Goal: Task Accomplishment & Management: Use online tool/utility

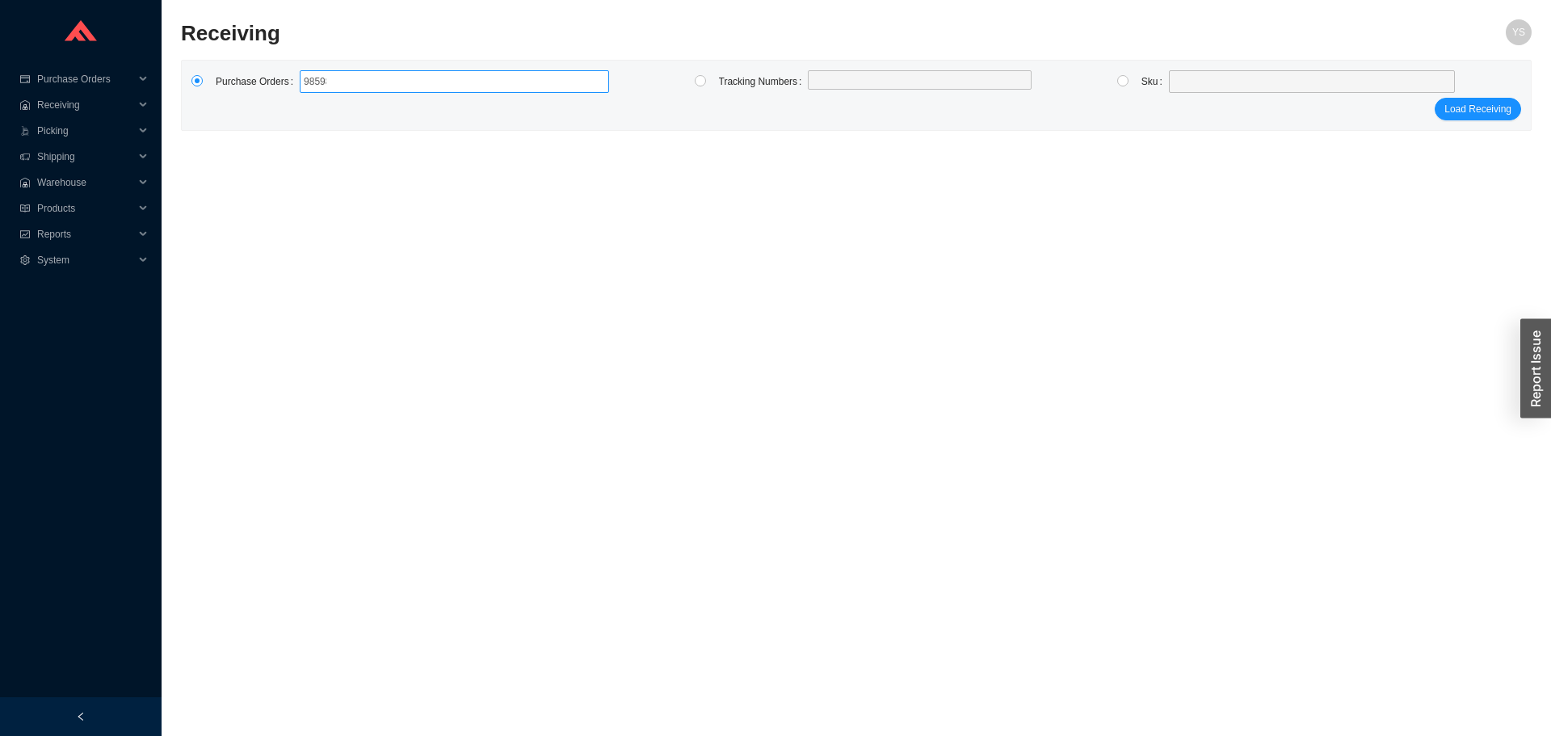
type input "985989"
type input "985729"
type input "985993"
type input "985991"
type input "985859"
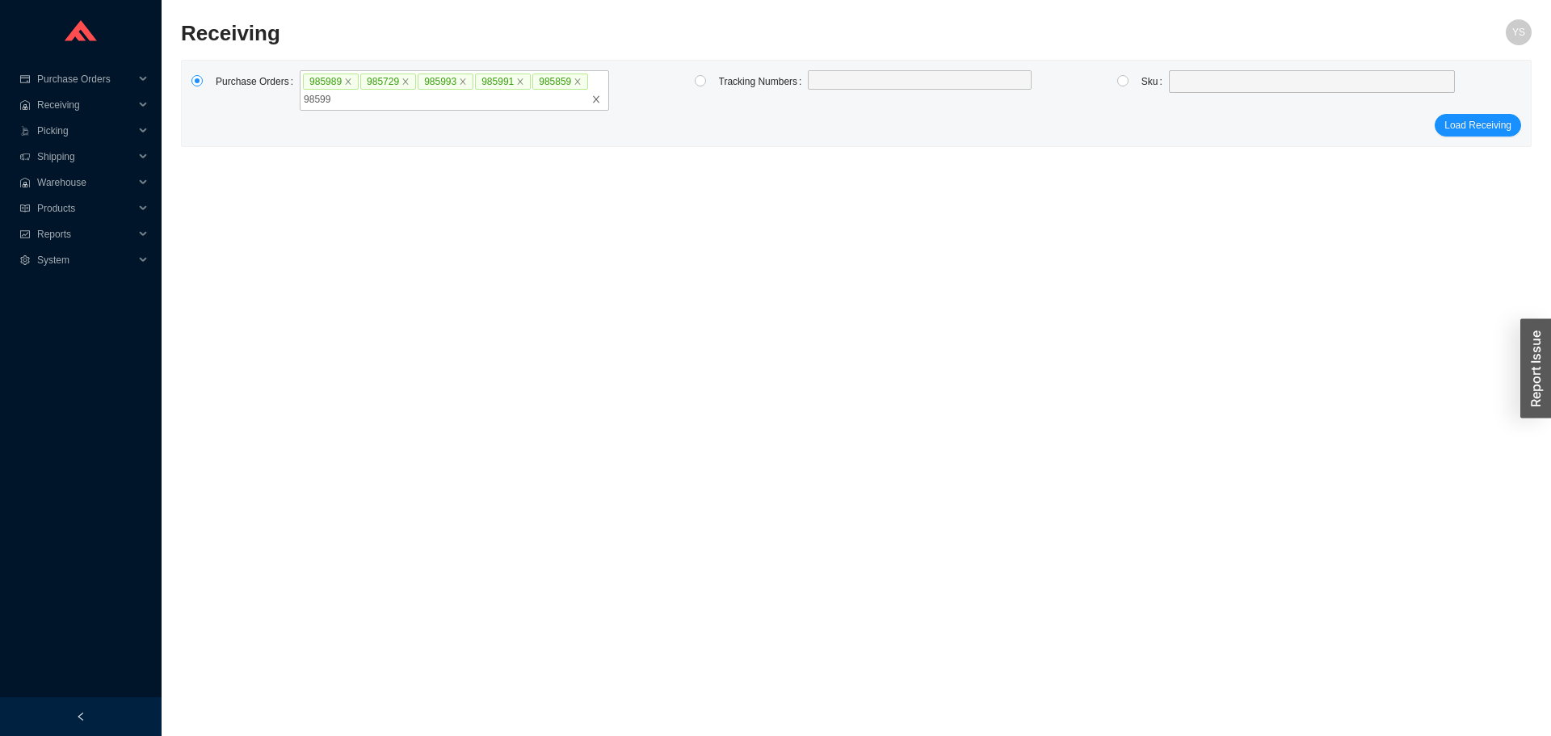
type input "985992"
type input "985990"
type input "95988"
type input "985988"
type input "985989"
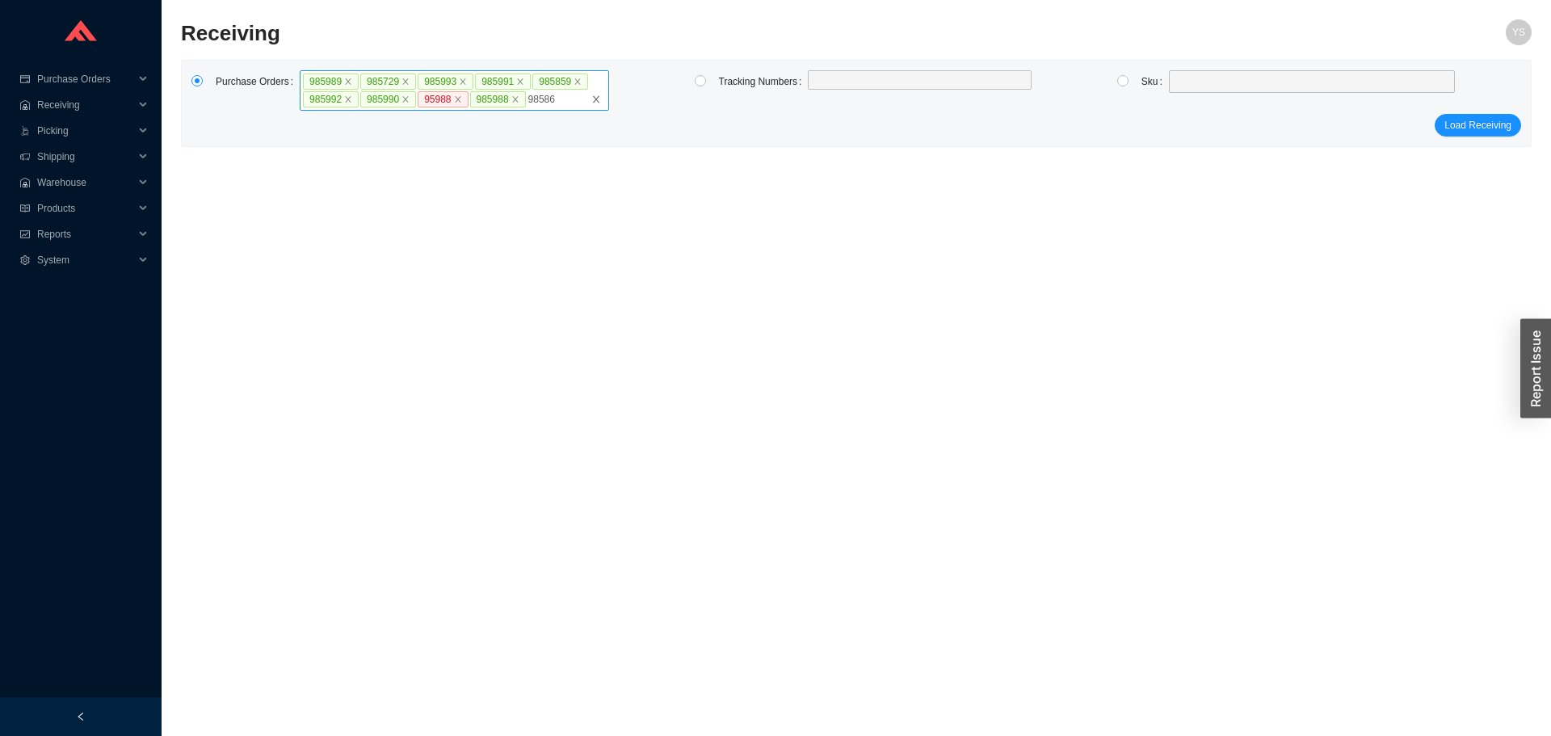
type input "985860"
type input "983870"
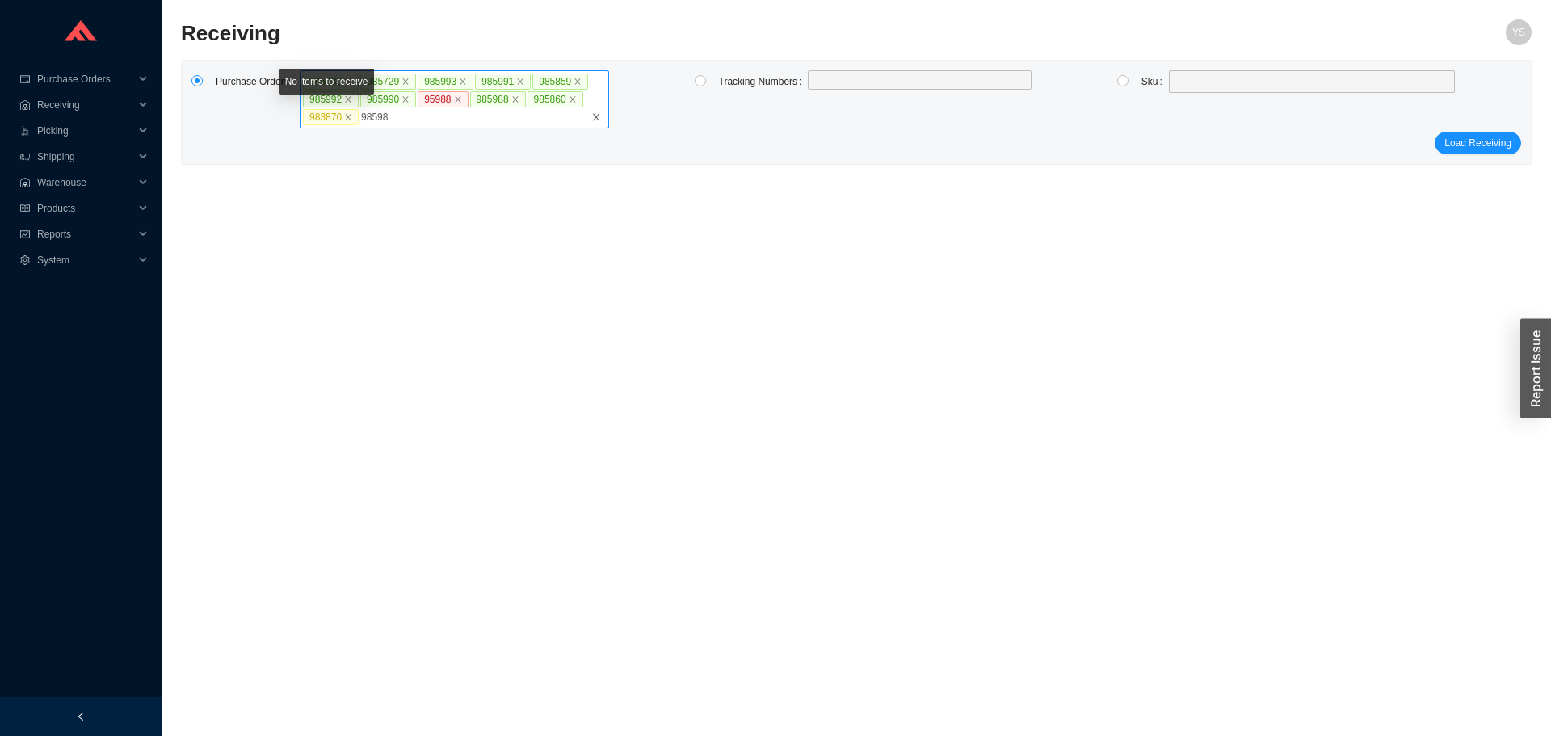
type input "985986"
type input "978082"
type input "985861"
click button "Load Receiving" at bounding box center [1477, 143] width 86 height 23
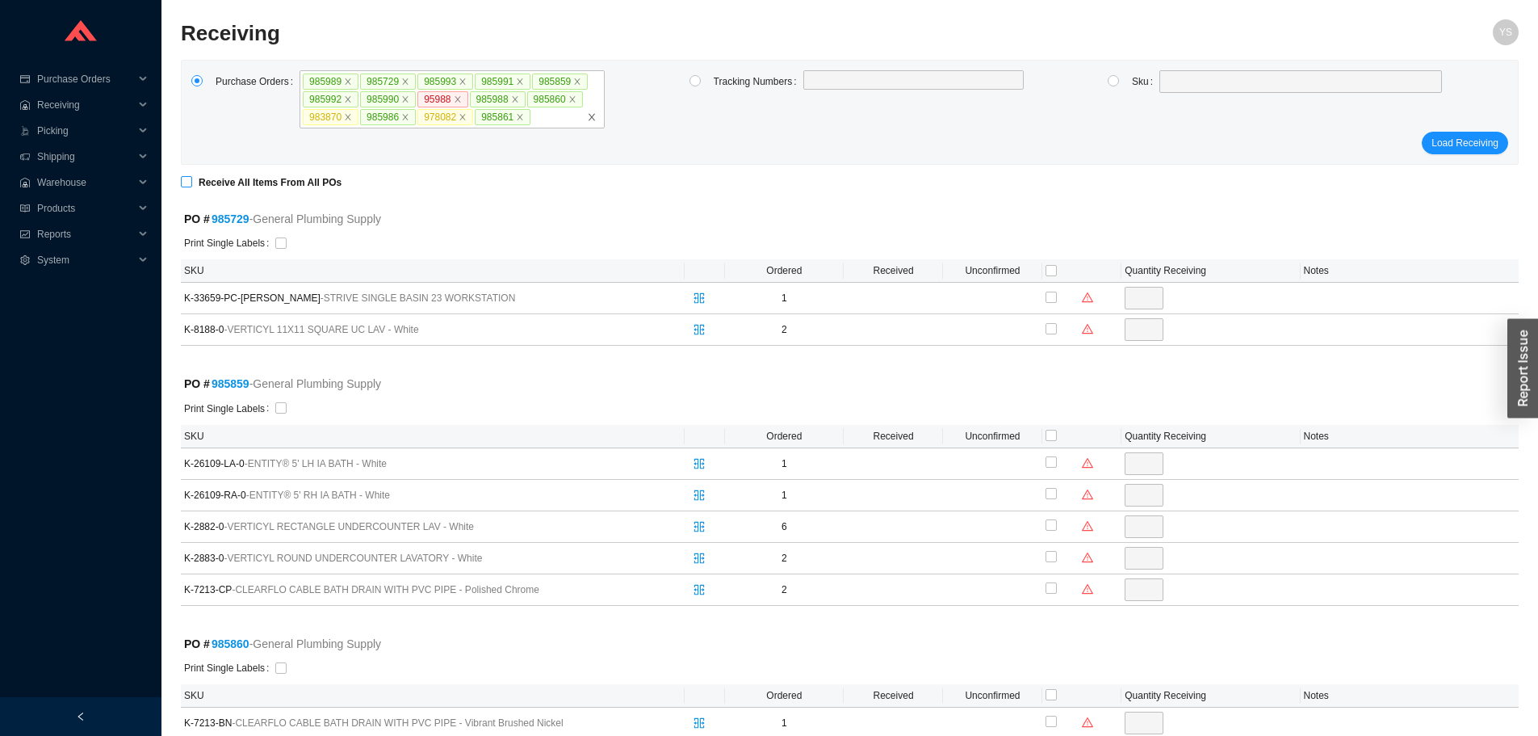
click at [227, 178] on strong "Receive All Items From All POs" at bounding box center [270, 182] width 143 height 11
click at [192, 178] on input "Receive All Items From All POs" at bounding box center [186, 181] width 11 height 11
checkbox input "true"
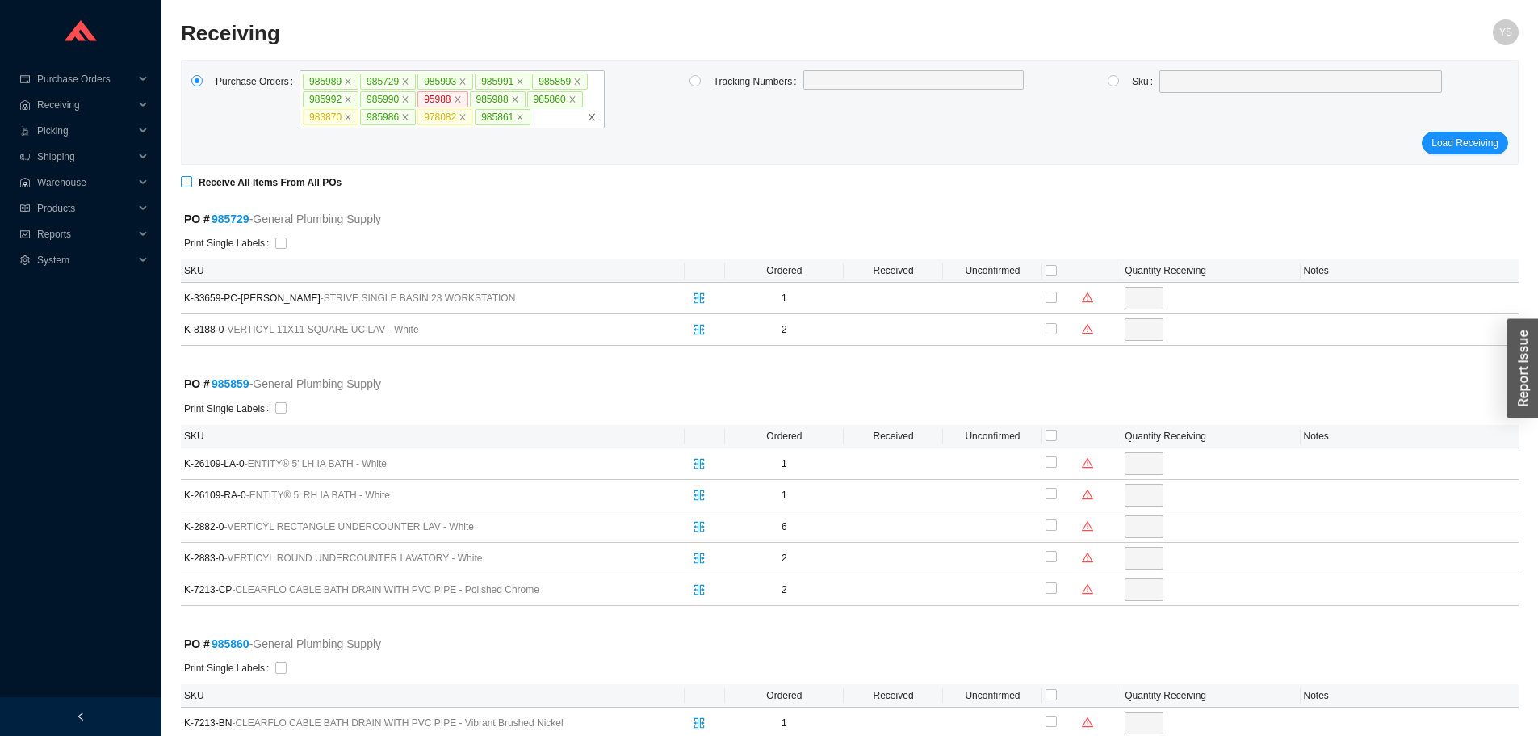
type input "1"
checkbox input "true"
type input "2"
checkbox input "true"
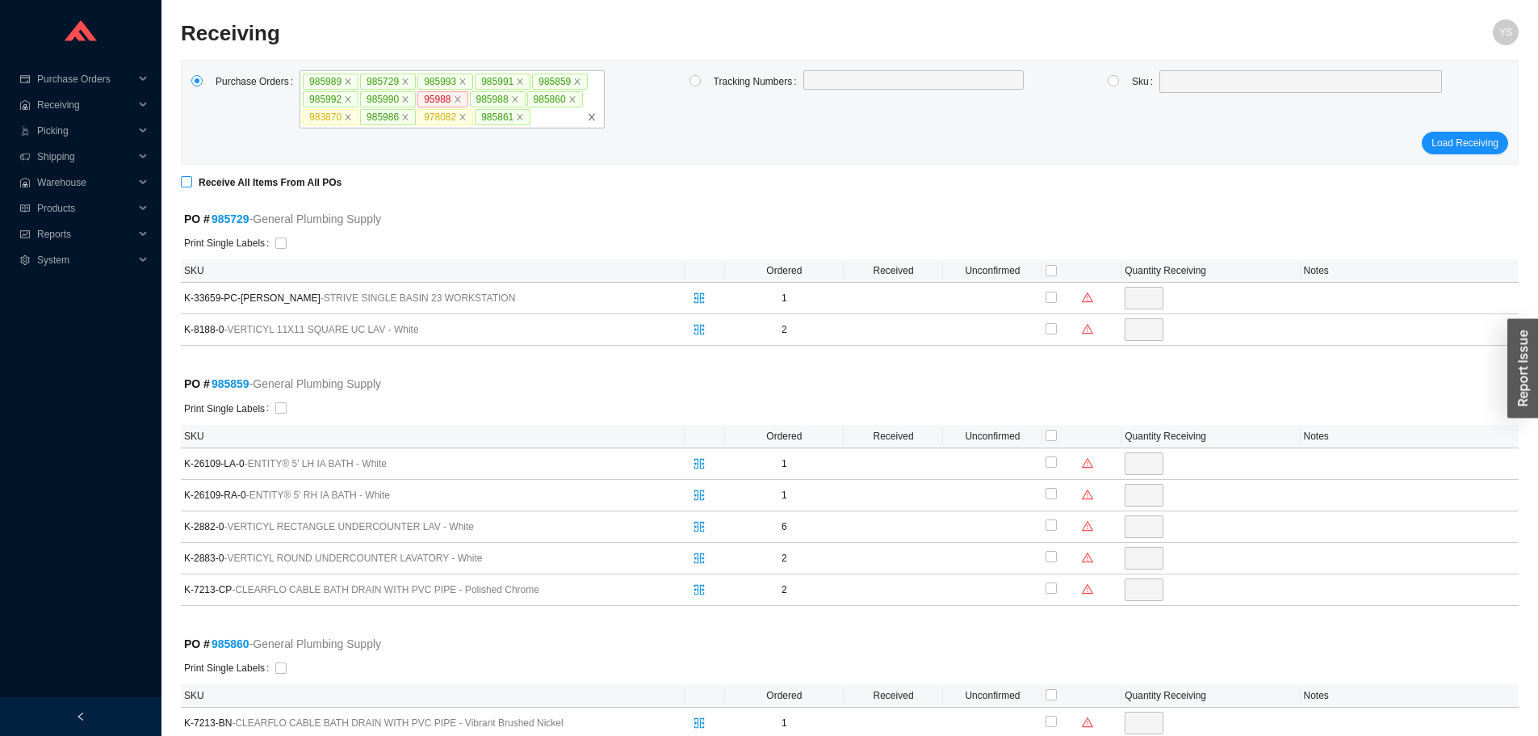
type input "1"
checkbox input "true"
type input "1"
checkbox input "true"
type input "6"
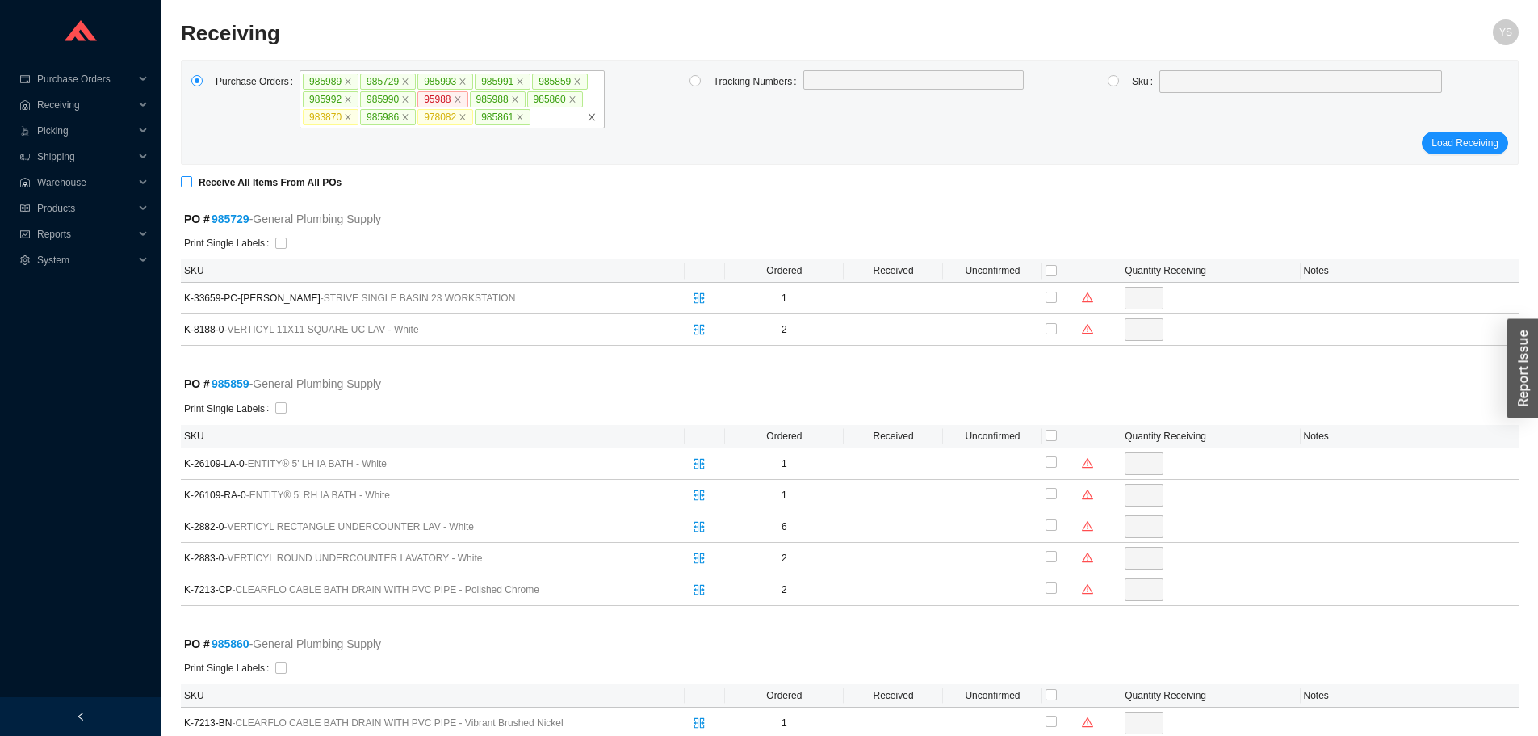
checkbox input "true"
type input "2"
checkbox input "true"
type input "2"
checkbox input "true"
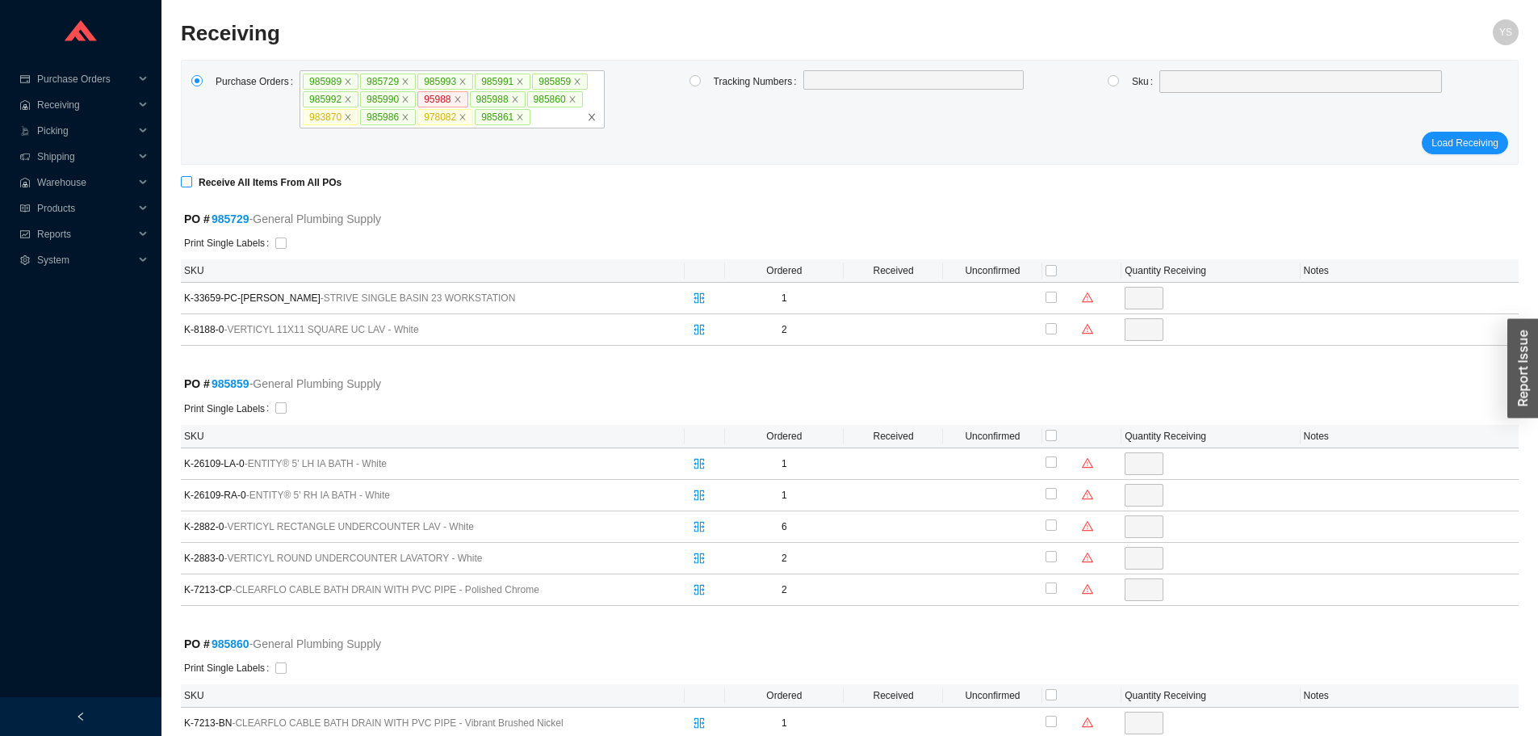
checkbox input "true"
type input "1"
checkbox input "true"
type input "1"
checkbox input "true"
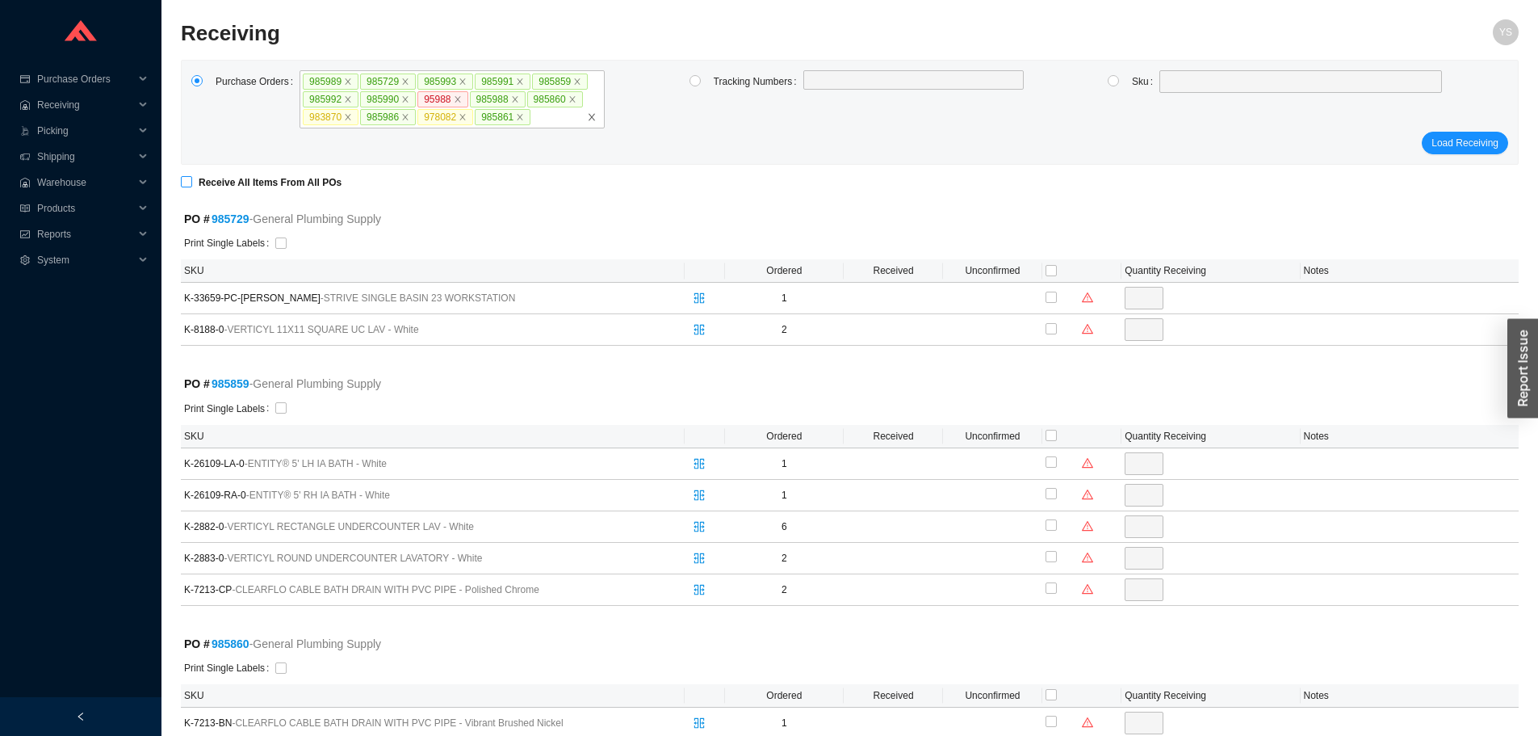
checkbox input "true"
type input "1"
checkbox input "true"
type input "1"
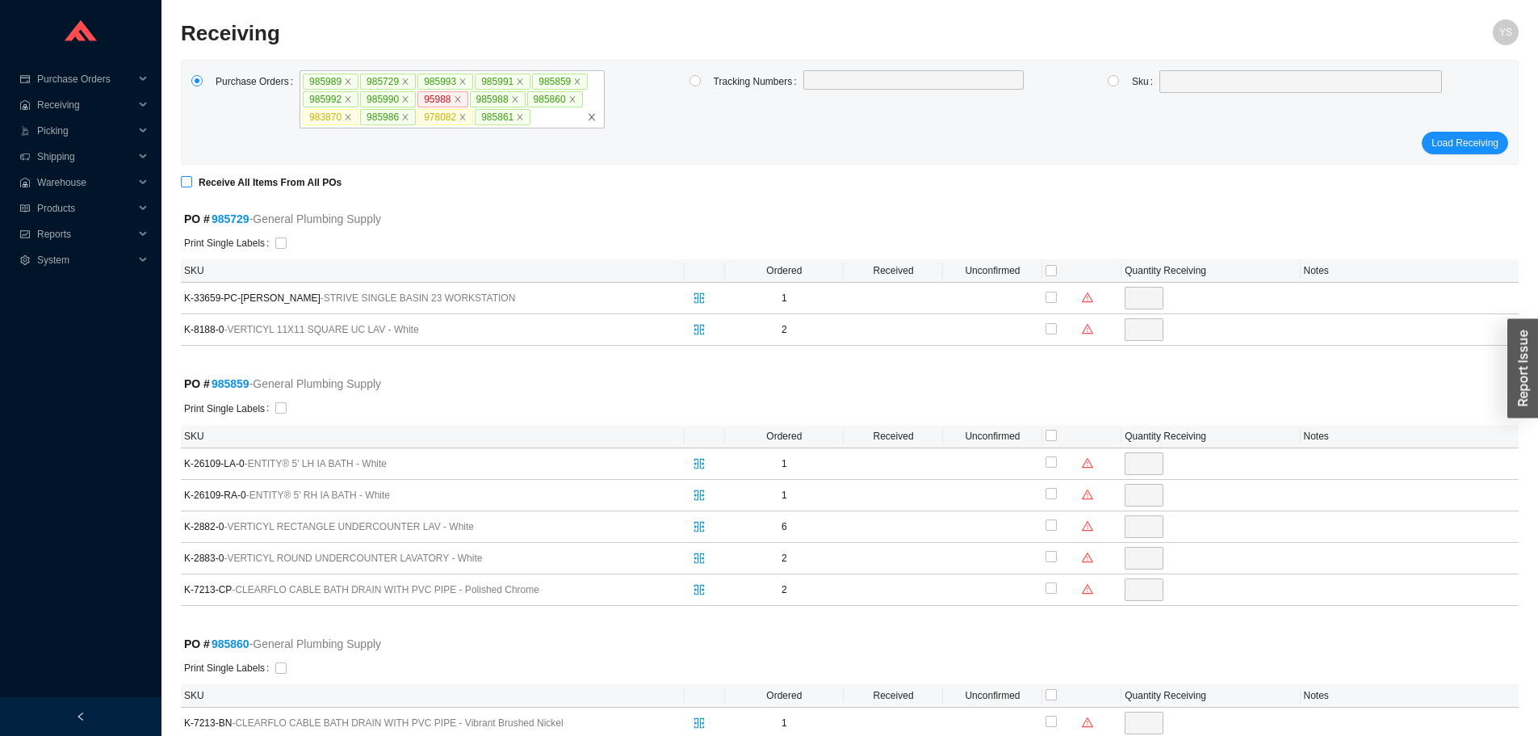
checkbox input "true"
type input "1"
checkbox input "true"
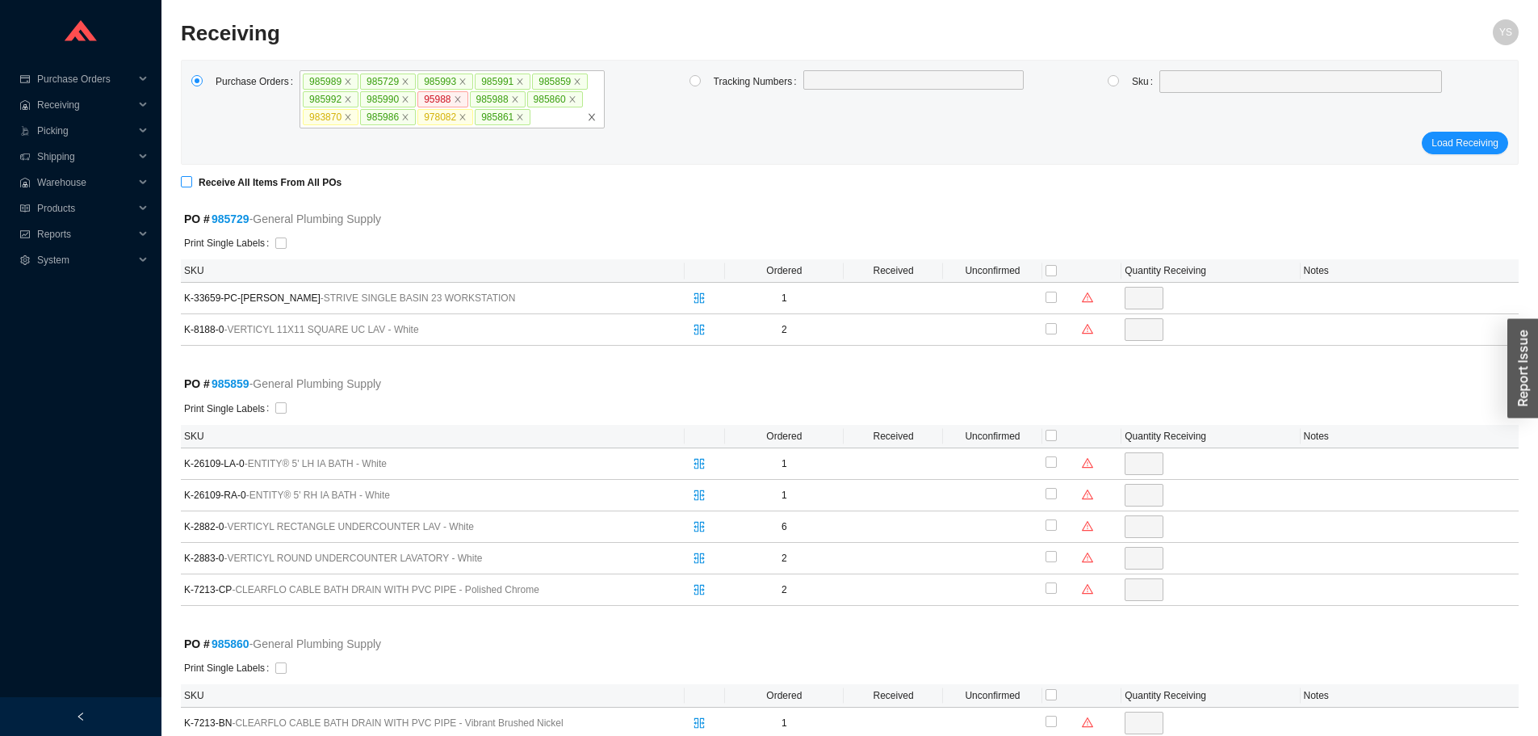
type input "1"
checkbox input "true"
type input "4"
checkbox input "true"
type input "2"
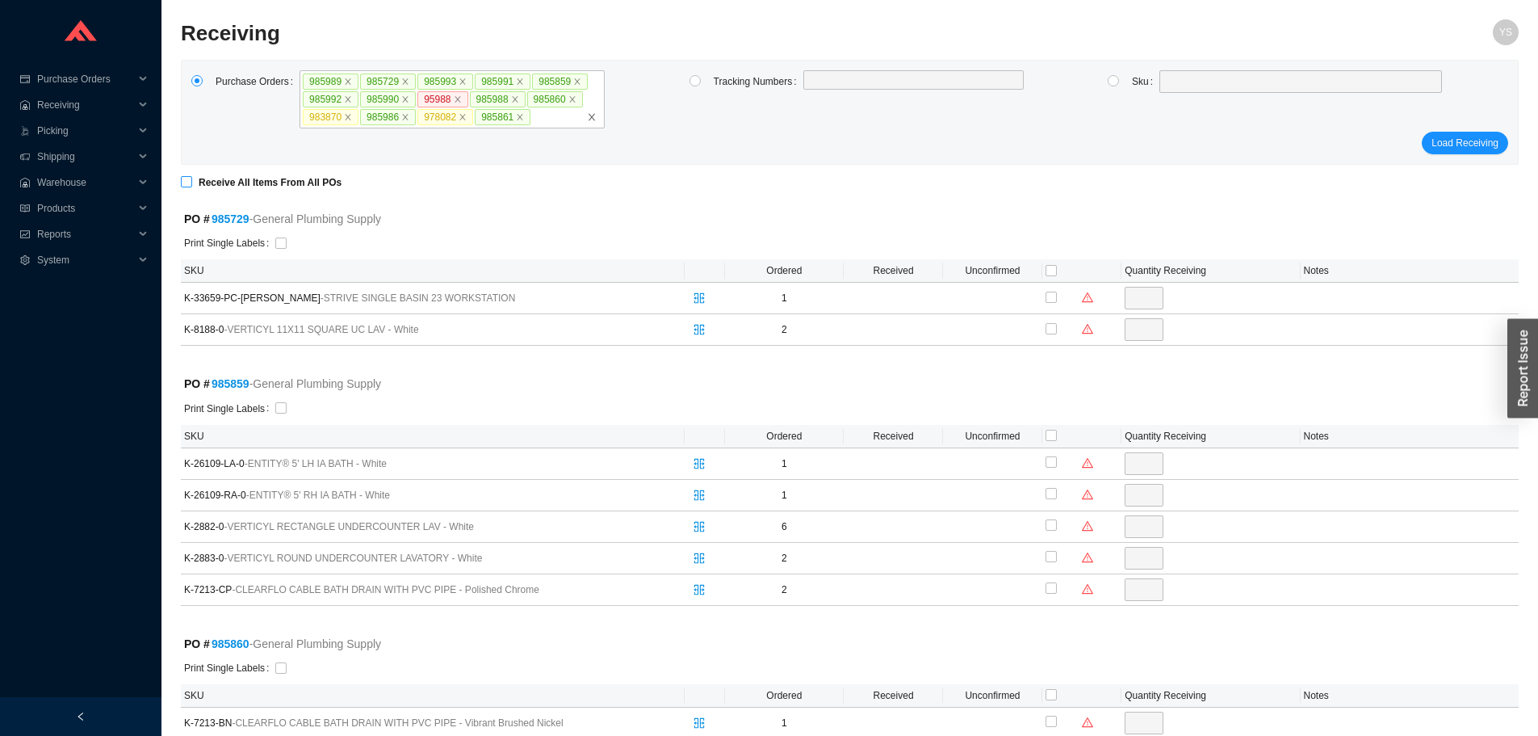
checkbox input "true"
type input "1"
checkbox input "true"
type input "1"
checkbox input "true"
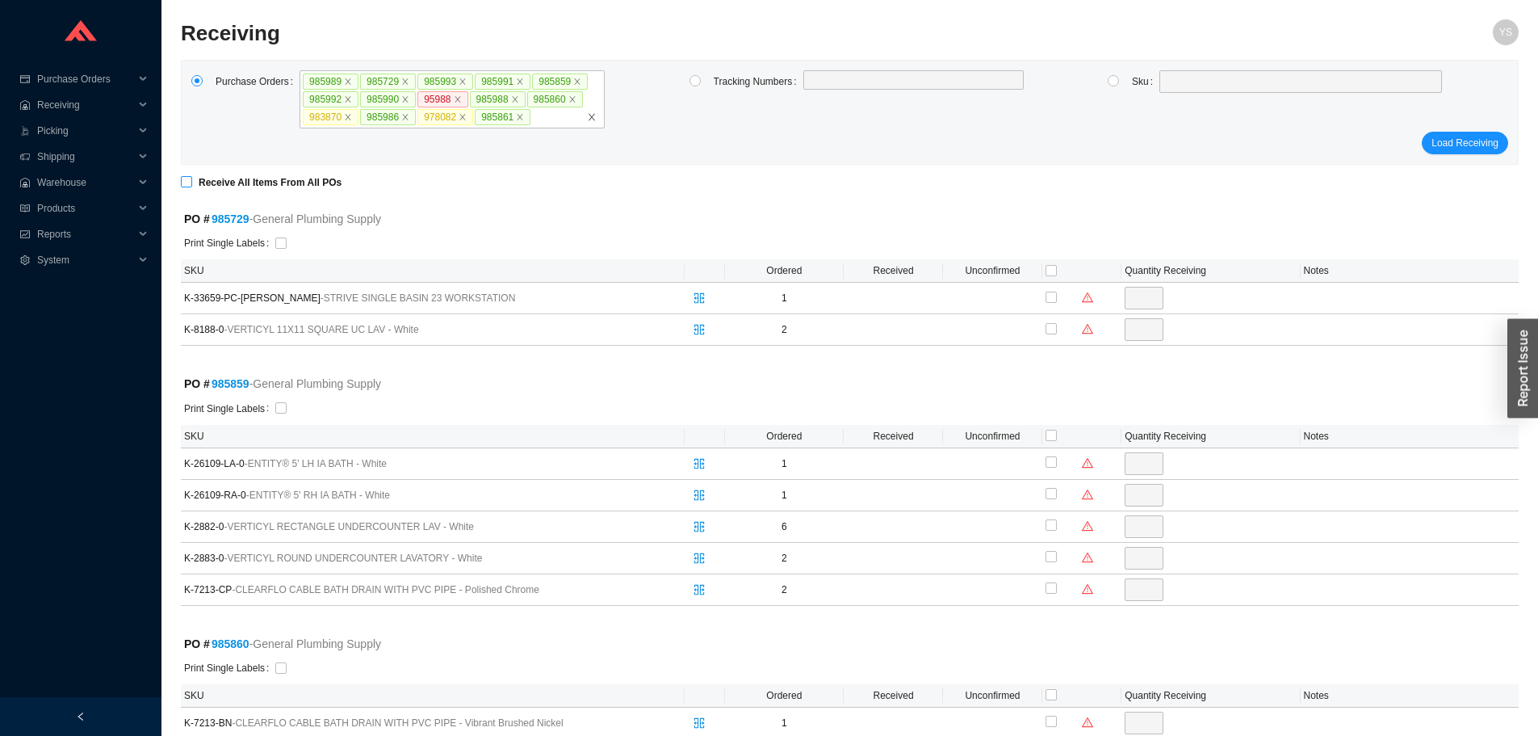
type input "1"
checkbox input "true"
type input "1"
checkbox input "true"
type input "1"
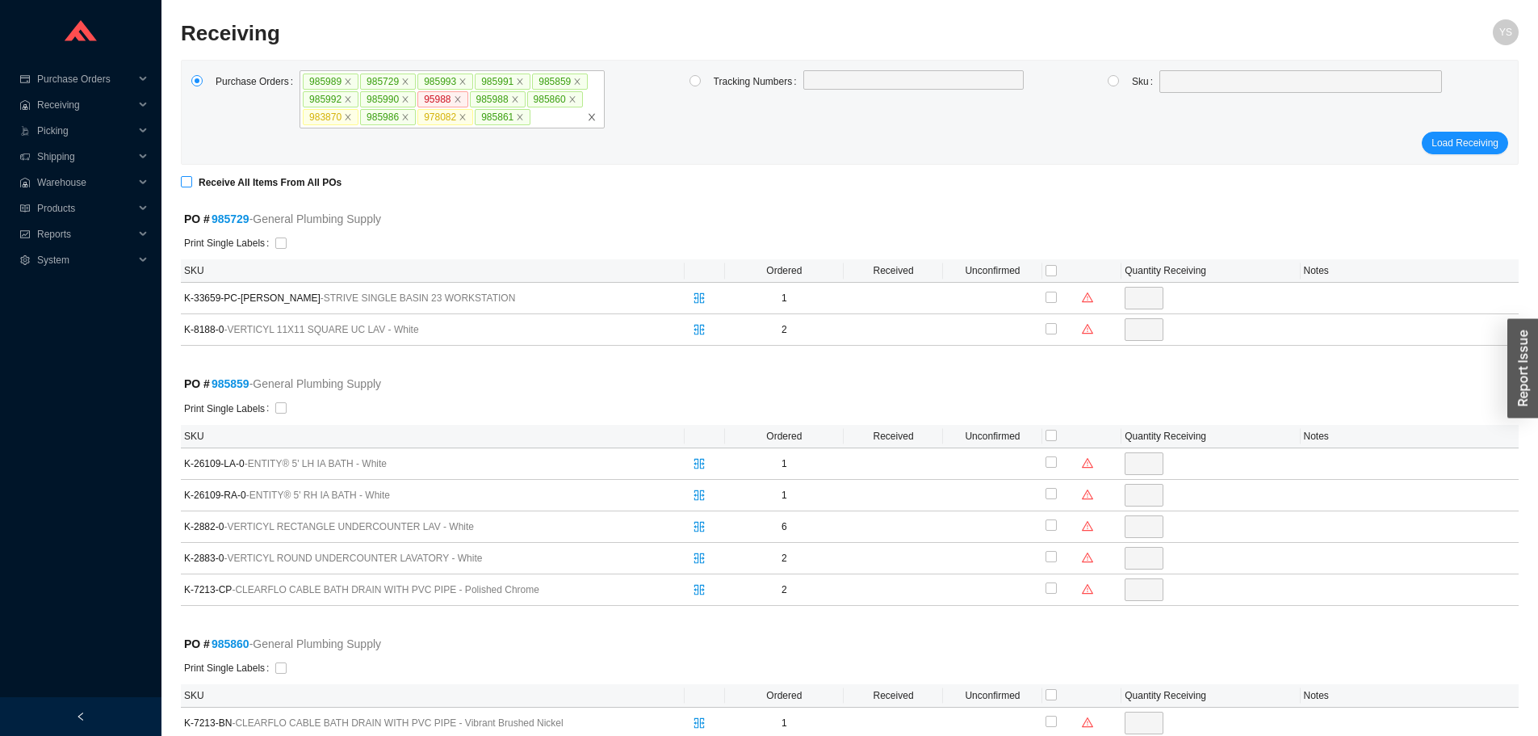
checkbox input "true"
type input "1"
checkbox input "true"
type input "1"
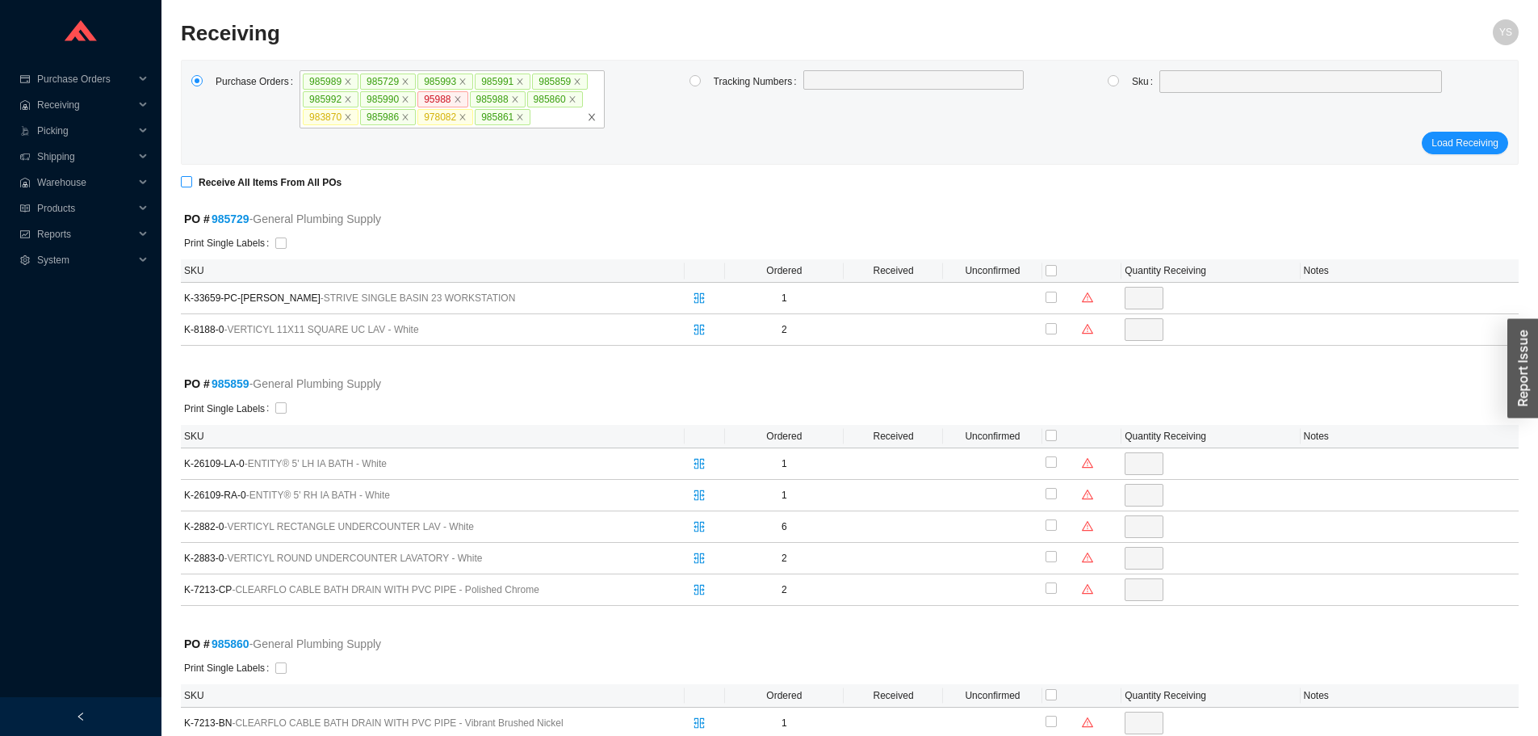
checkbox input "true"
type input "1"
checkbox input "true"
type input "1"
checkbox input "true"
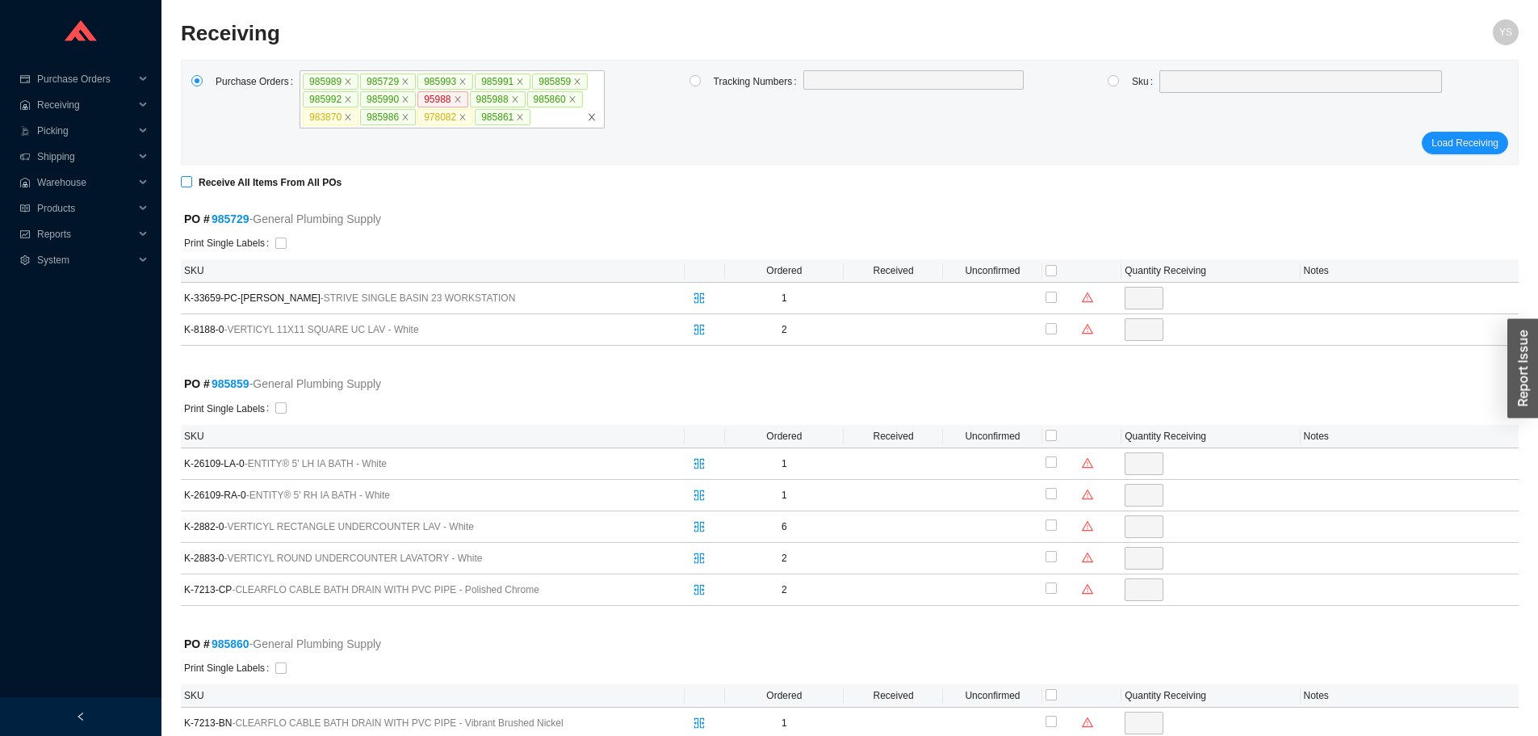
type input "1"
checkbox input "true"
type input "1"
checkbox input "true"
type input "1"
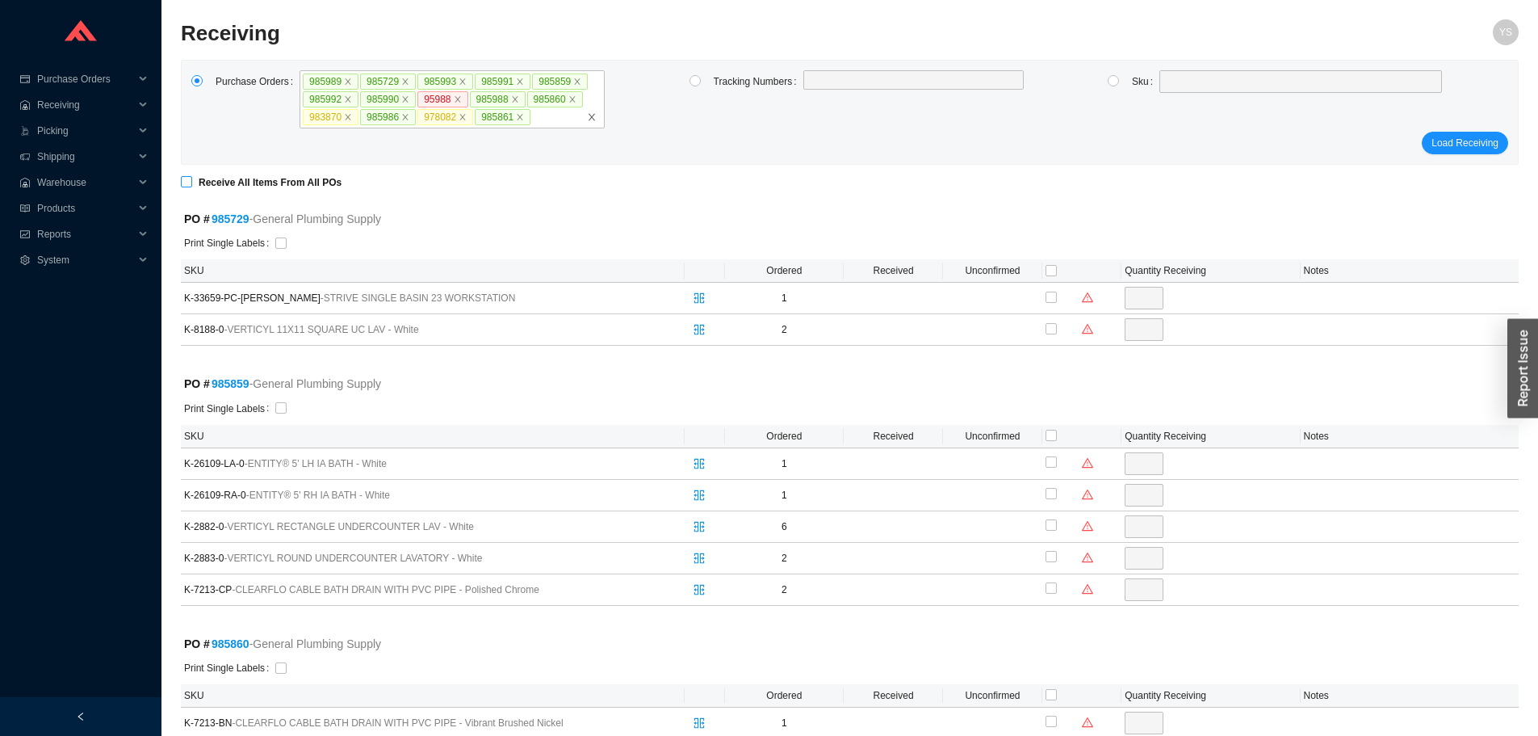
checkbox input "true"
type input "1"
checkbox input "true"
type input "1"
checkbox input "true"
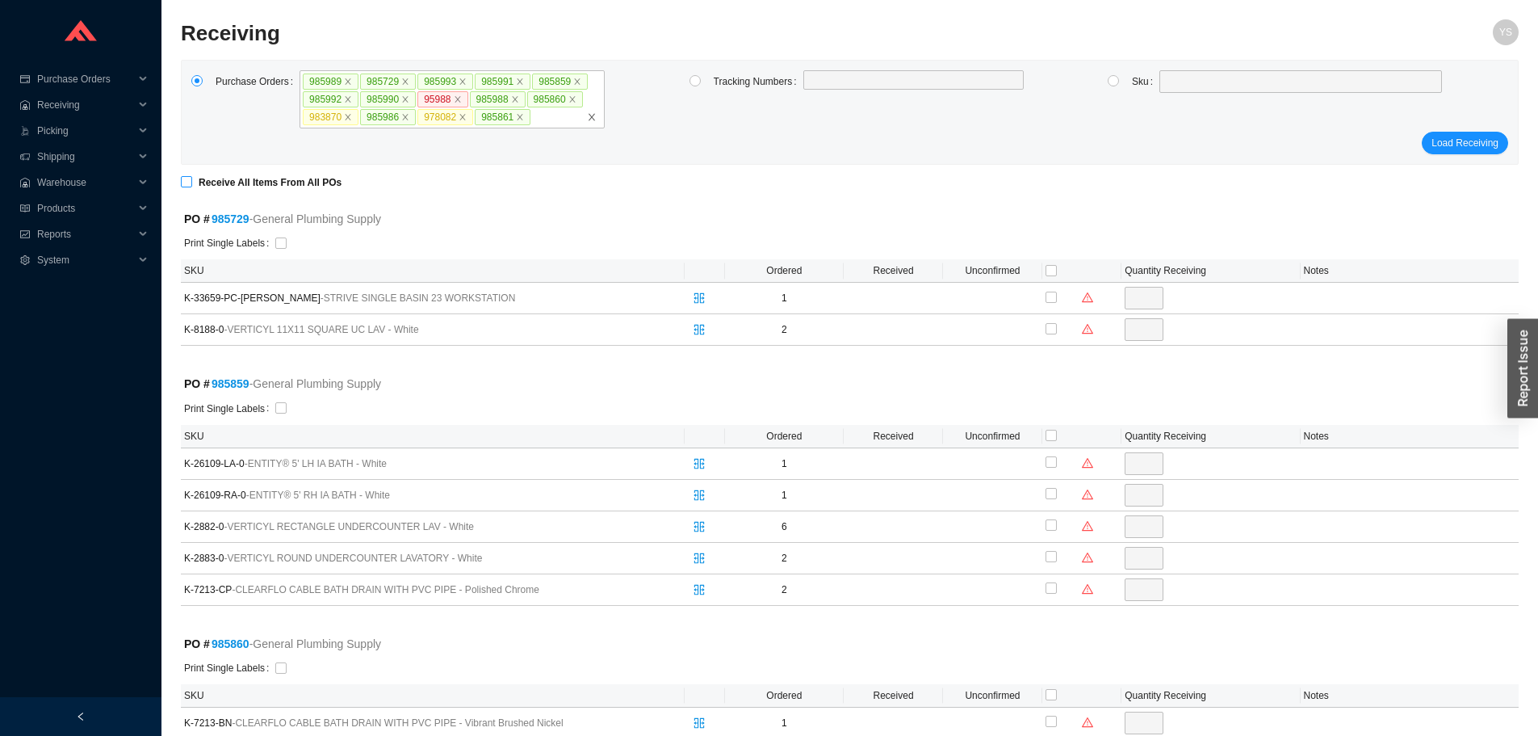
type input "1"
checkbox input "true"
type input "1"
checkbox input "true"
type input "1"
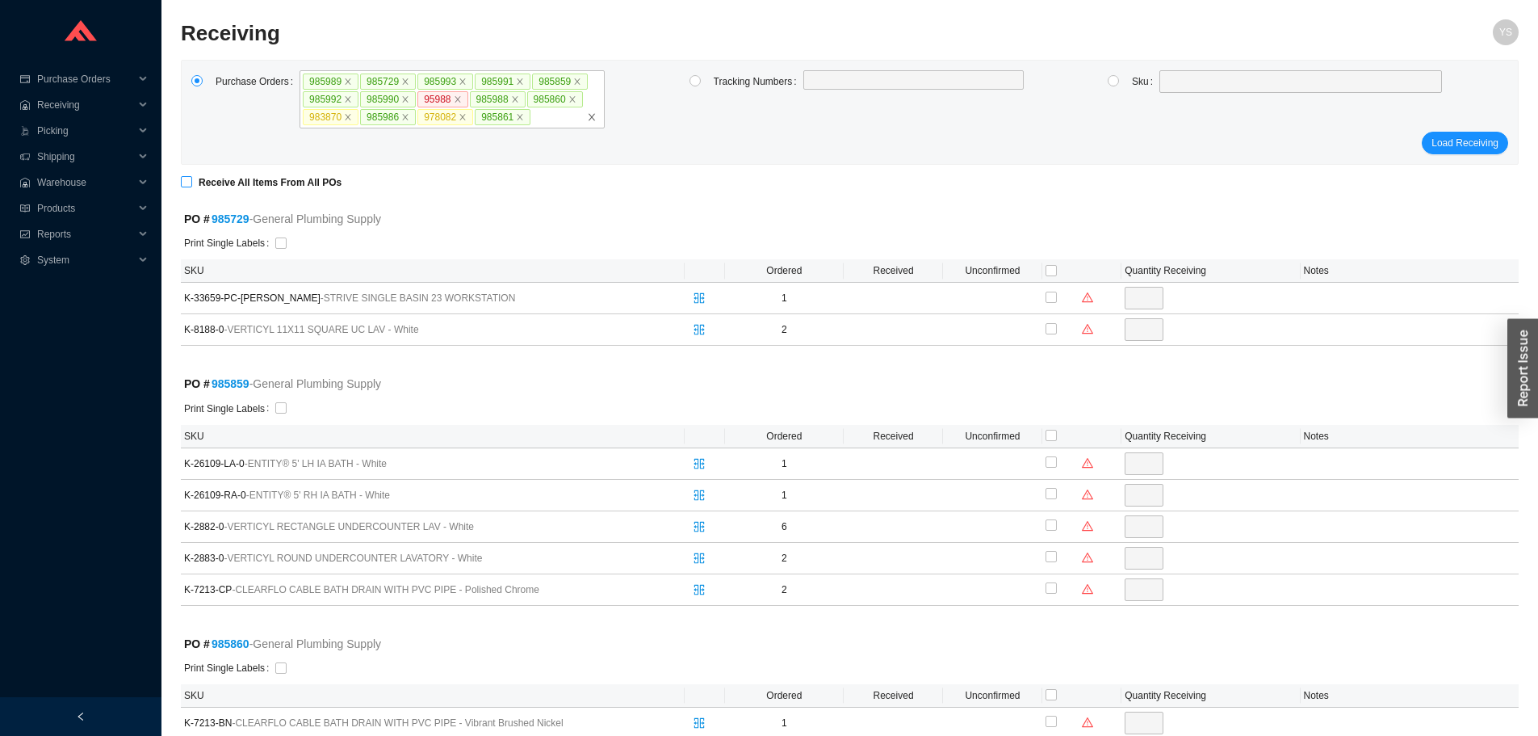
checkbox input "true"
type input "1"
checkbox input "true"
type input "2"
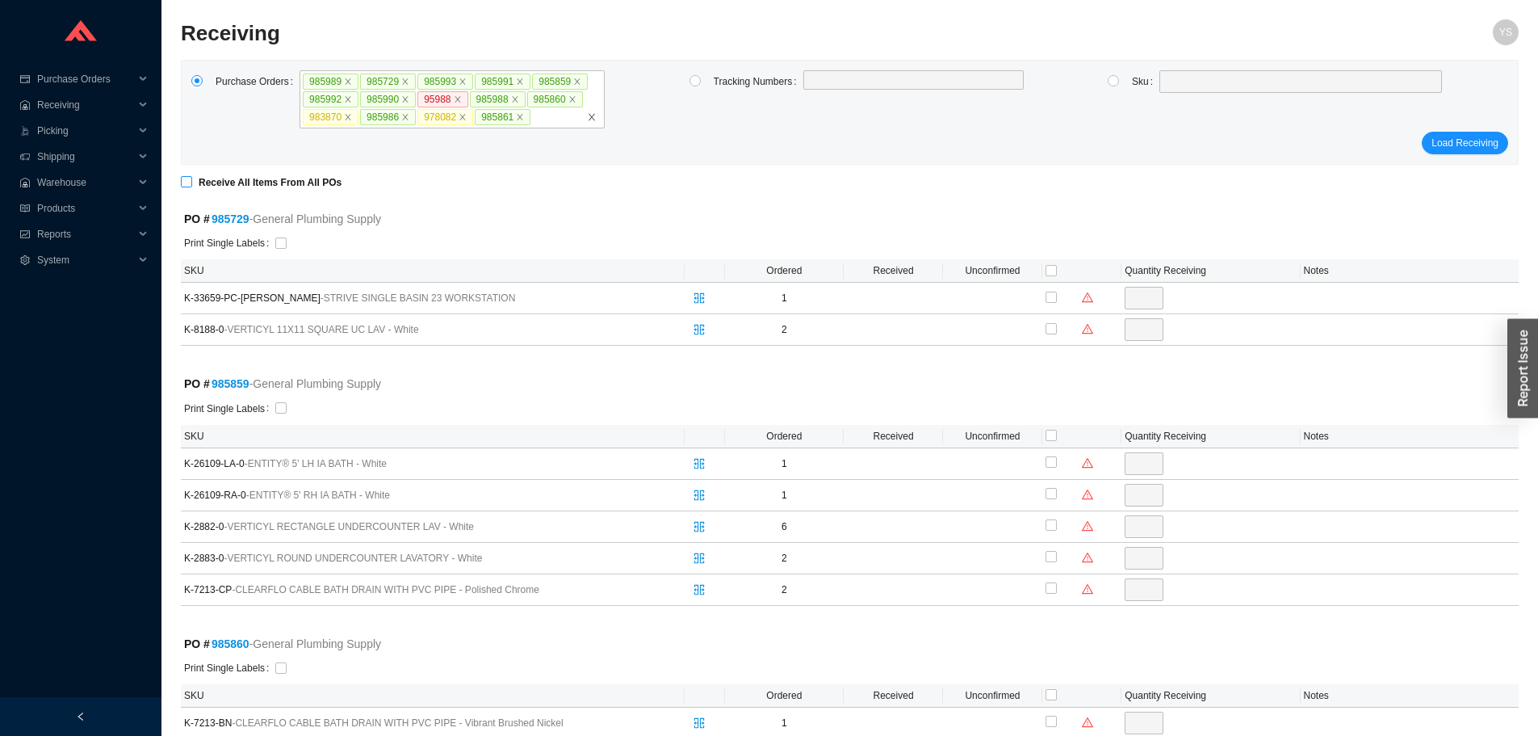
checkbox input "true"
type input "1"
checkbox input "true"
type input "1"
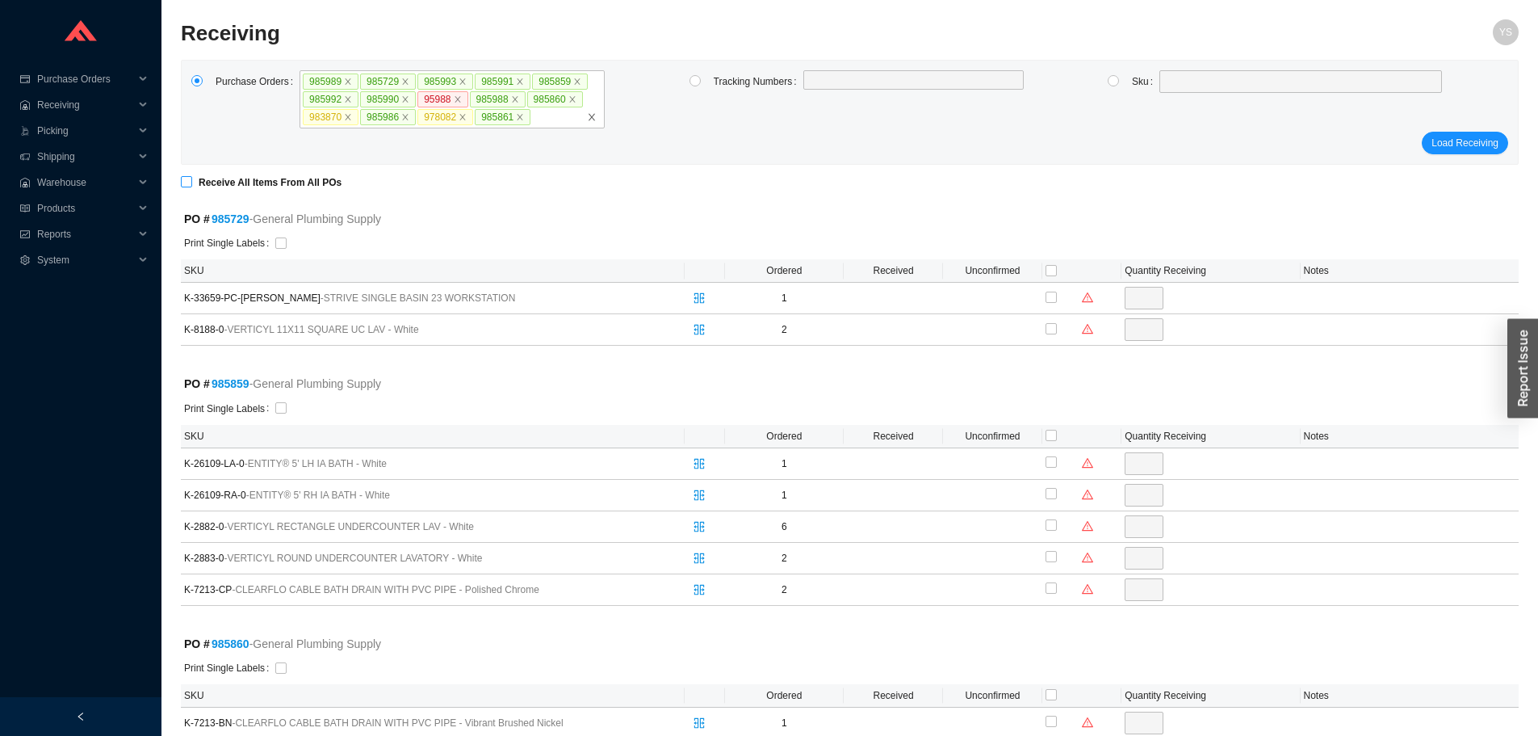
checkbox input "true"
type input "1"
checkbox input "true"
type input "1"
checkbox input "true"
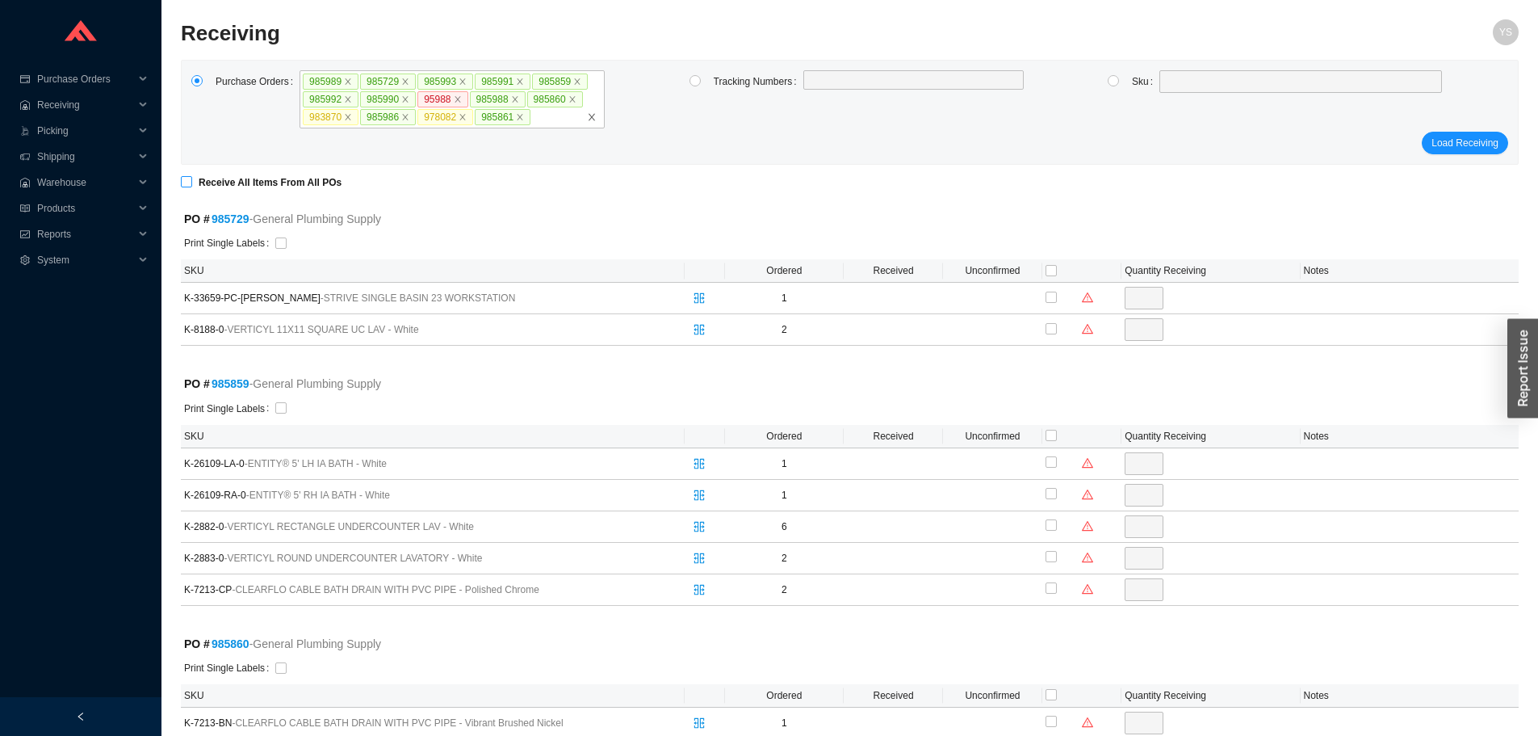
checkbox input "true"
type input "2"
click at [1525, 358] on div "button" at bounding box center [1523, 367] width 31 height 99
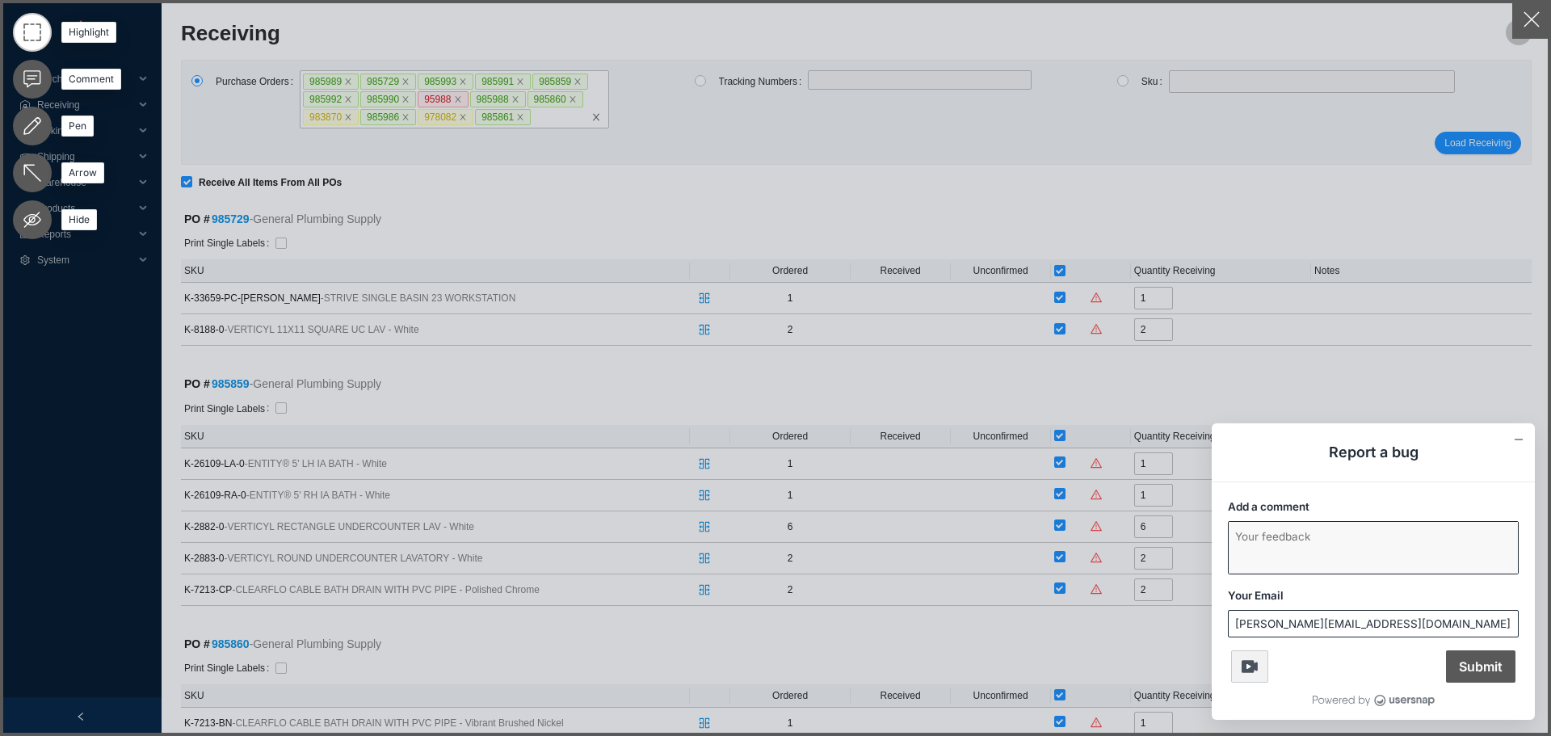
click at [1343, 545] on textarea "Add a comment" at bounding box center [1372, 548] width 289 height 52
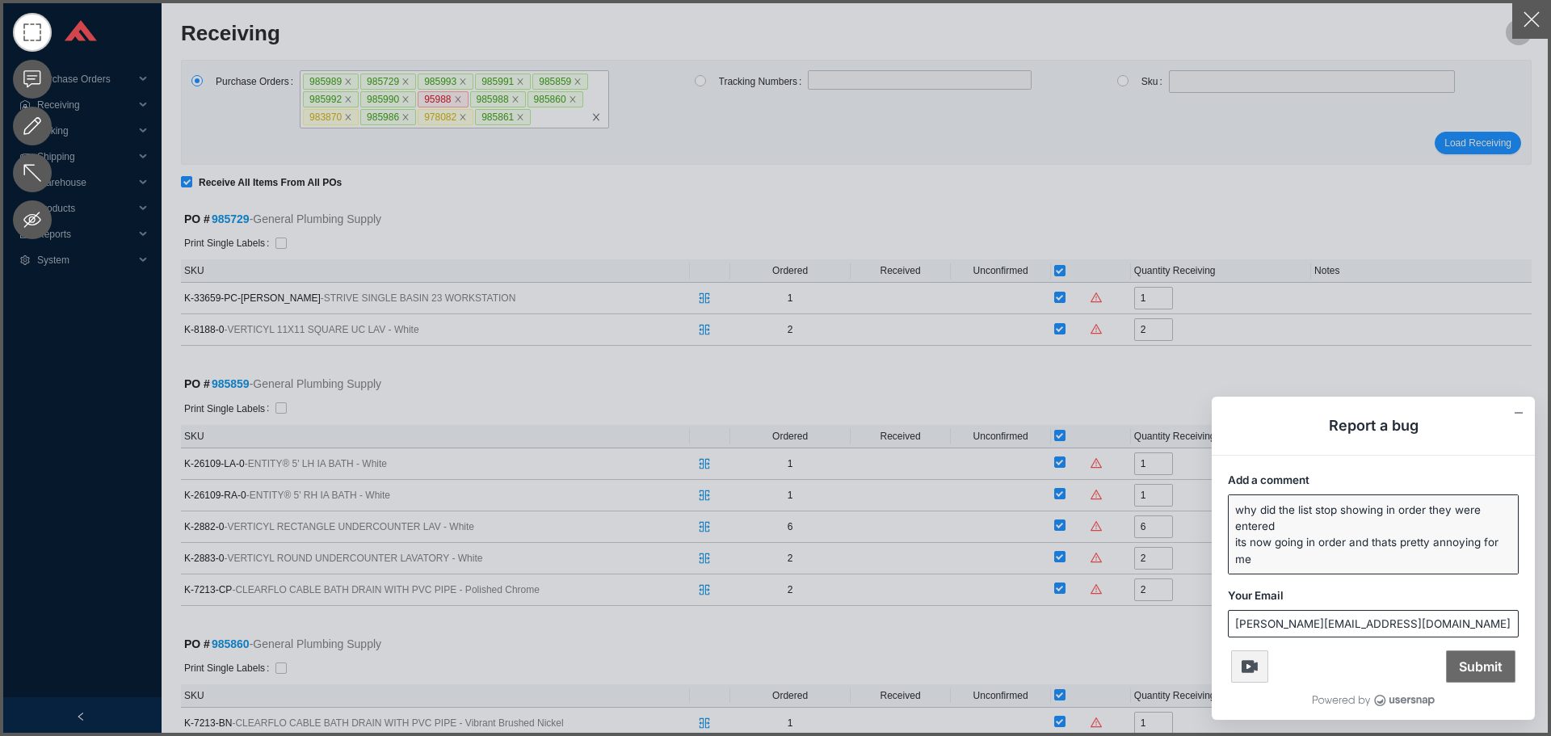
type textarea "why did the list stop showing in order they were entered its now going in order…"
click at [1492, 663] on span "Submit" at bounding box center [1480, 666] width 69 height 32
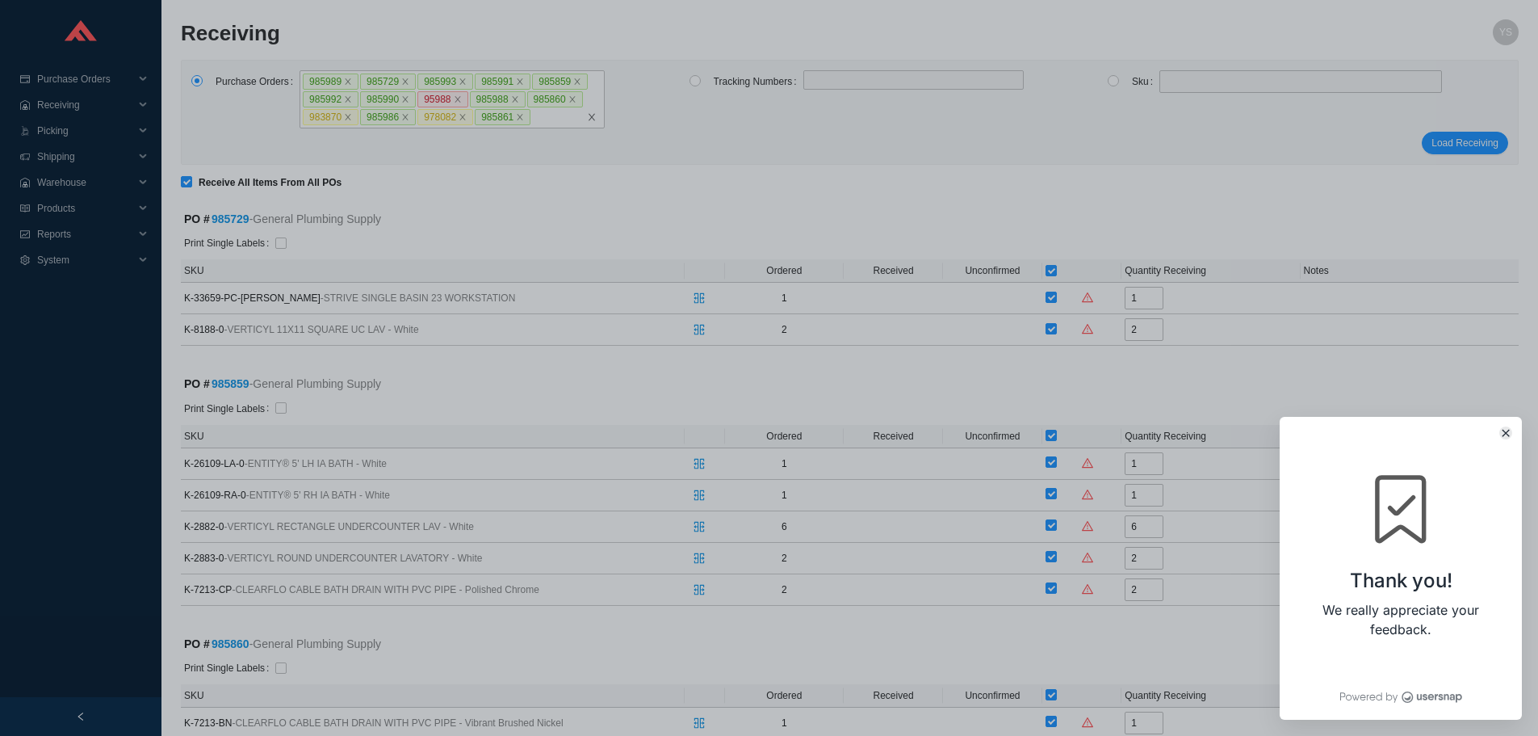
click at [1506, 434] on icon "Close" at bounding box center [1506, 433] width 6 height 6
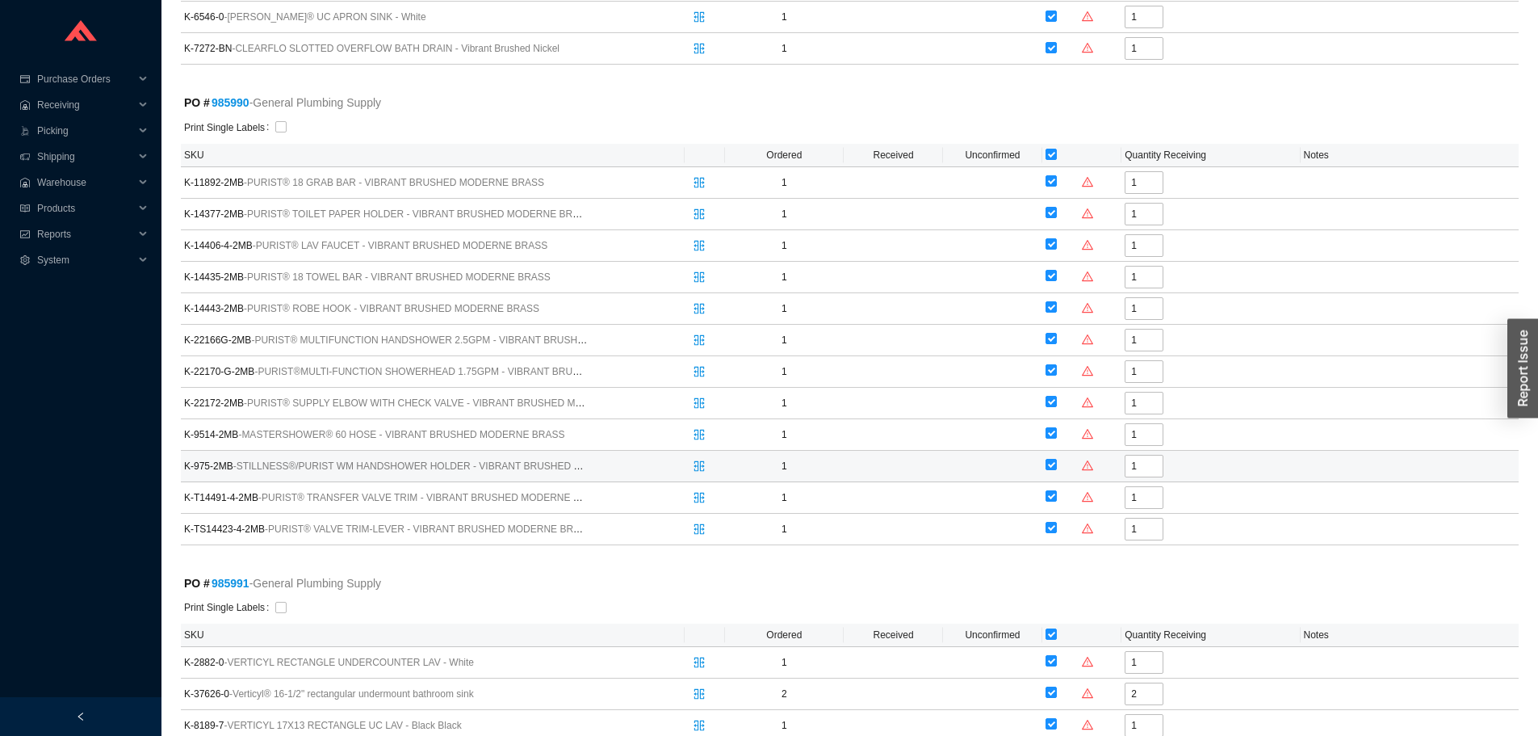
scroll to position [1534, 0]
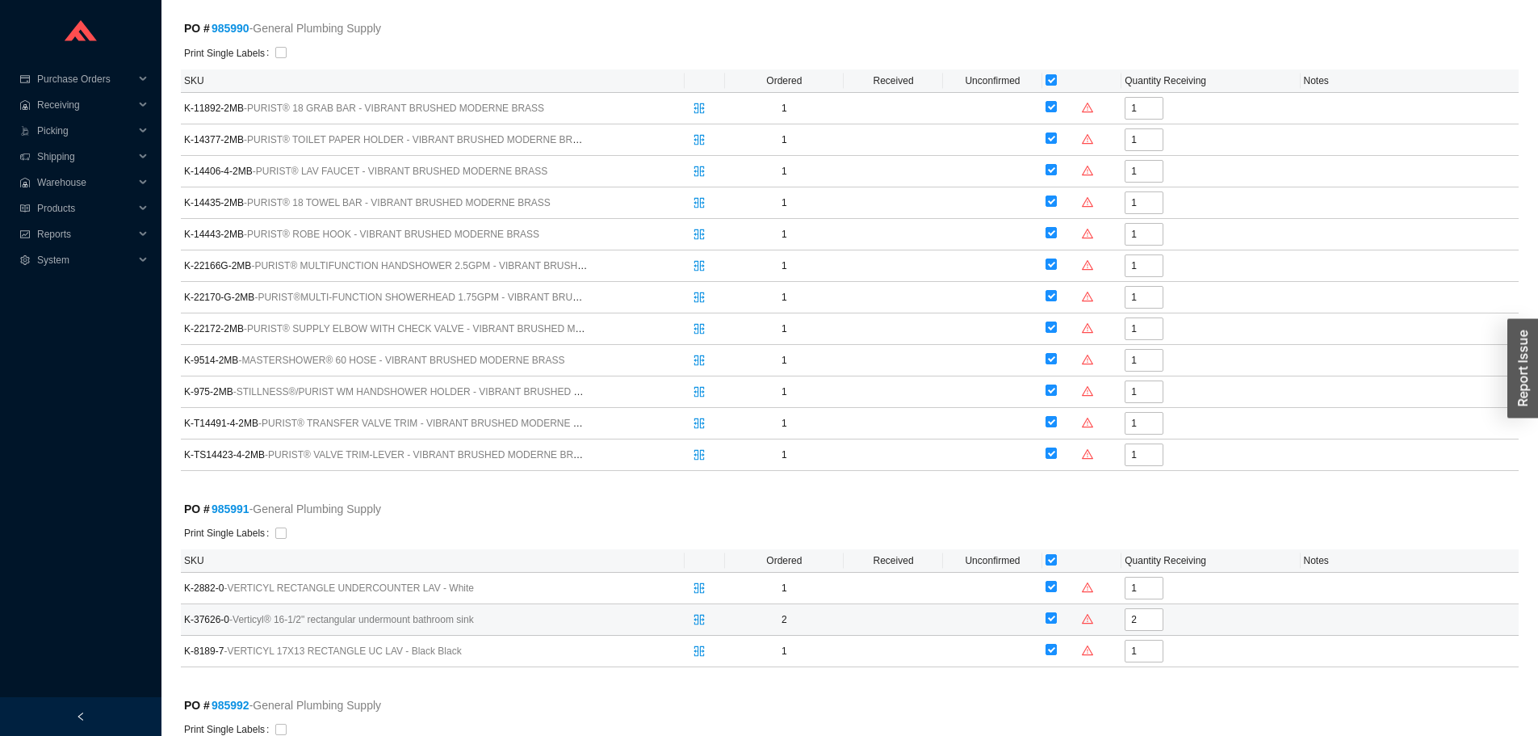
click at [1055, 610] on div at bounding box center [1051, 618] width 11 height 23
click at [1054, 611] on label at bounding box center [1051, 619] width 11 height 16
click at [1054, 612] on input "checkbox" at bounding box center [1051, 617] width 11 height 11
checkbox input "false"
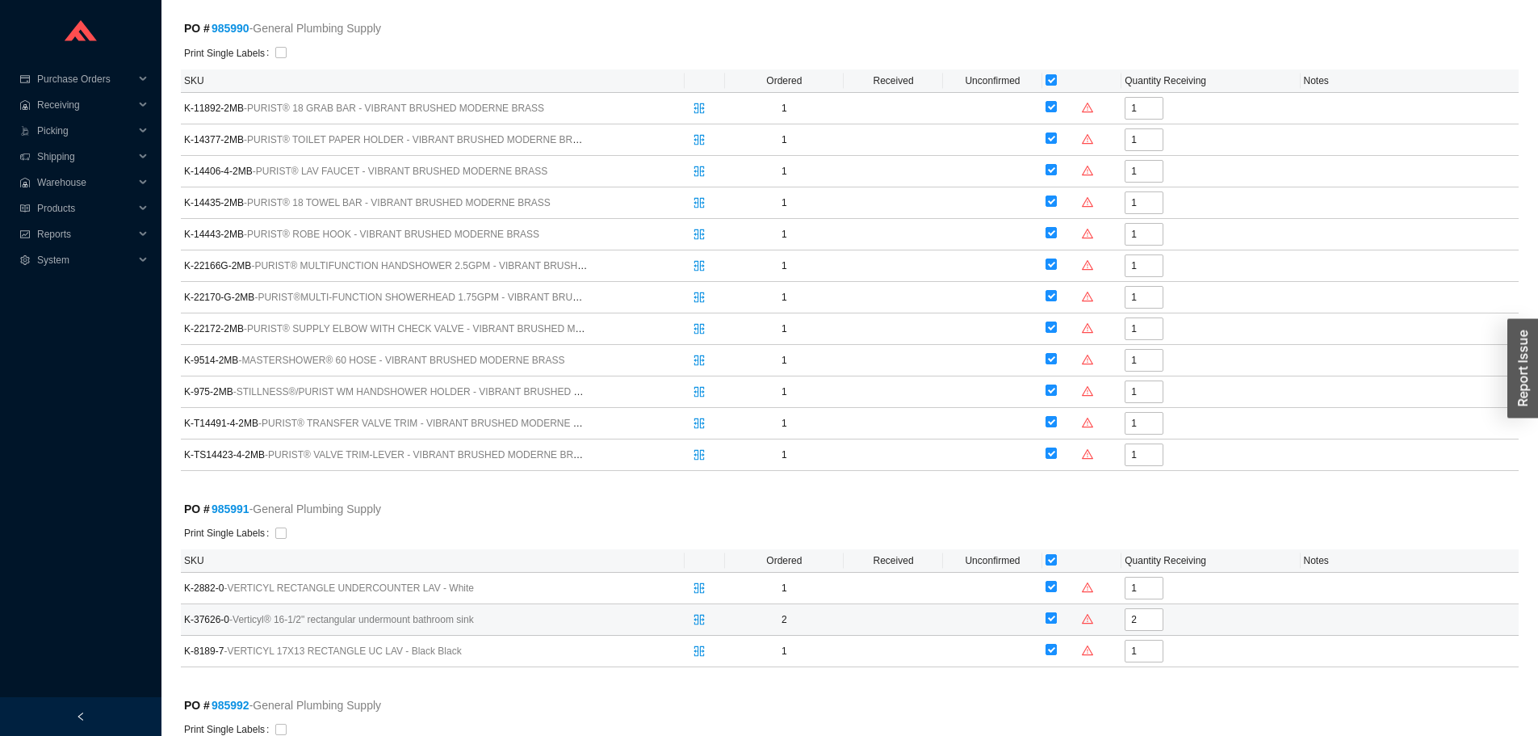
checkbox input "false"
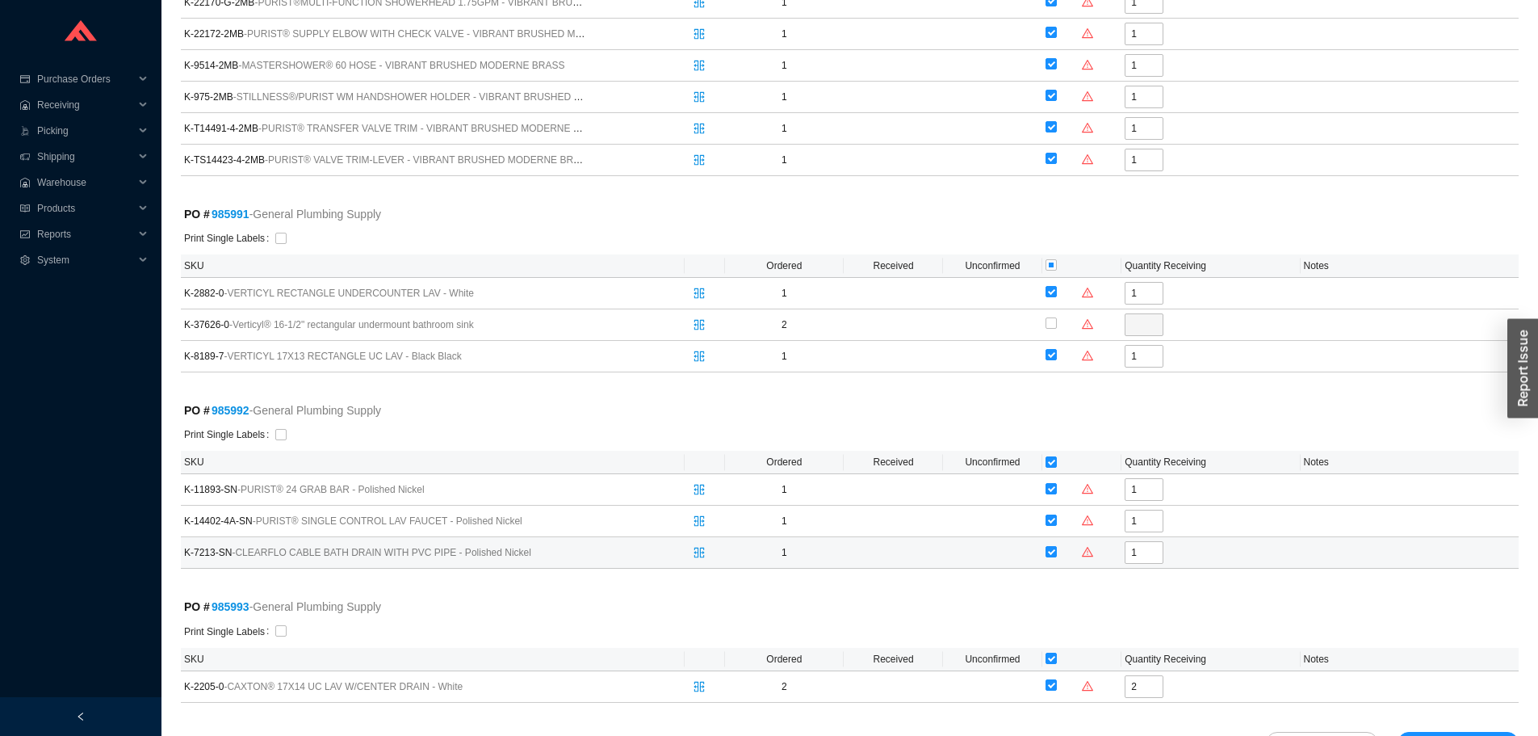
scroll to position [1857, 0]
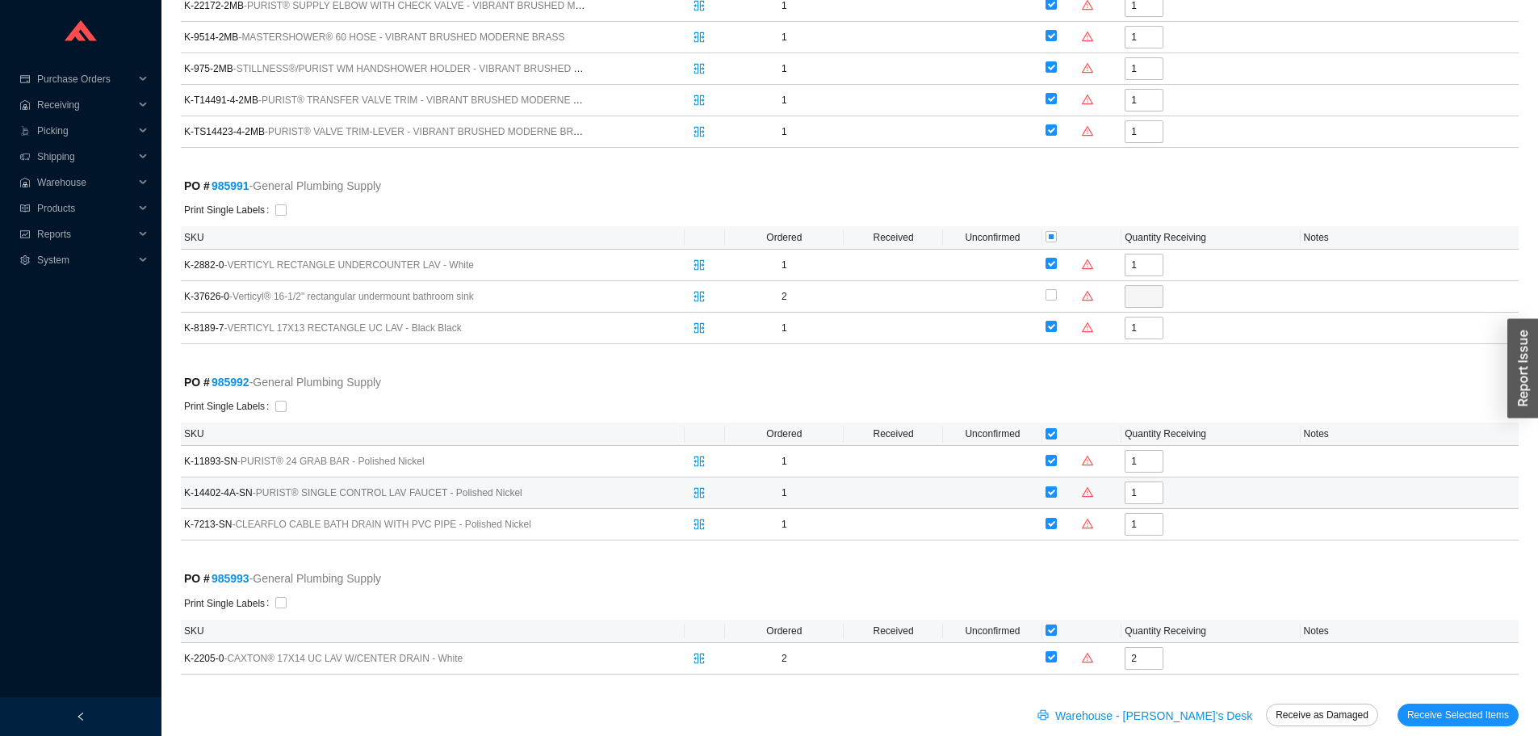
click at [1051, 492] on input "checkbox" at bounding box center [1051, 491] width 11 height 11
checkbox input "false"
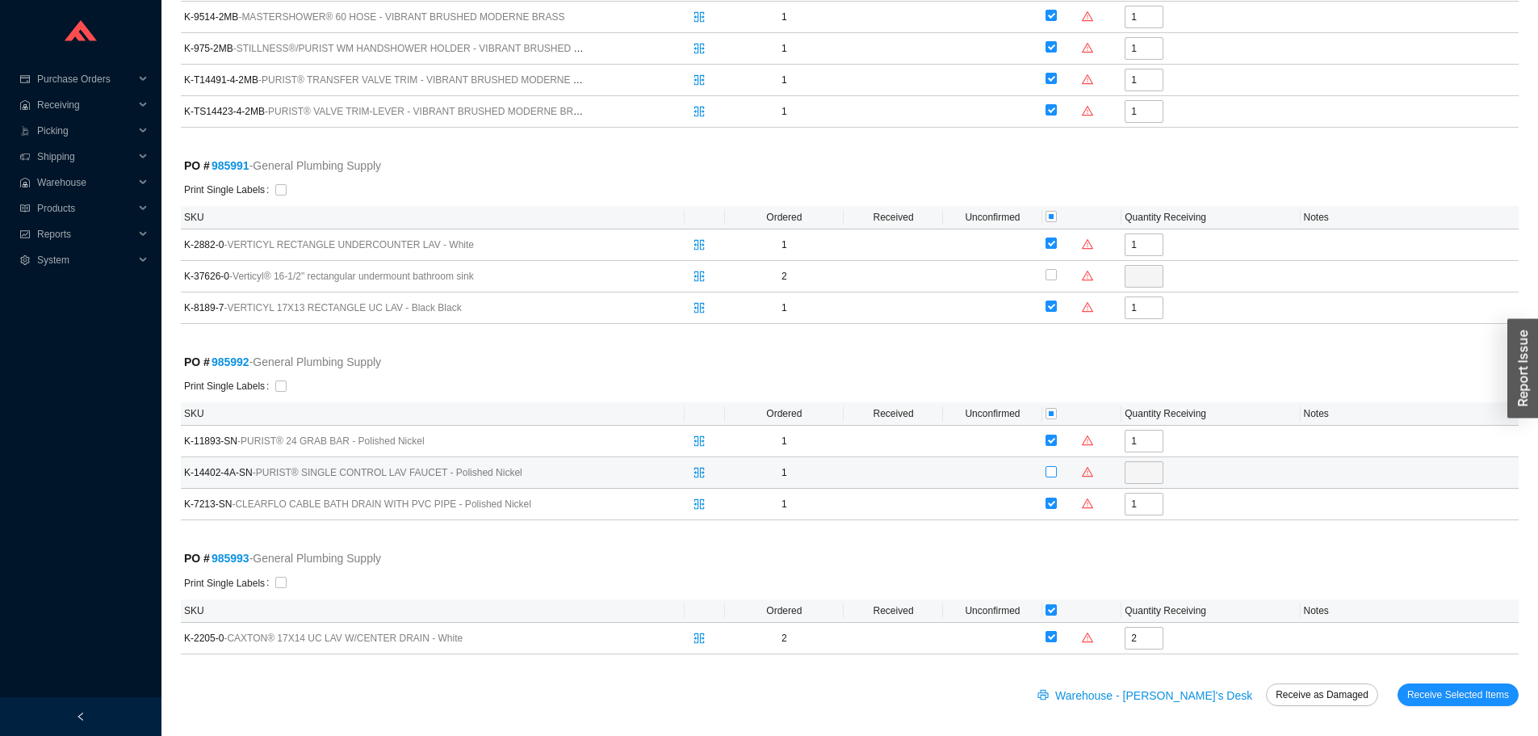
scroll to position [1883, 0]
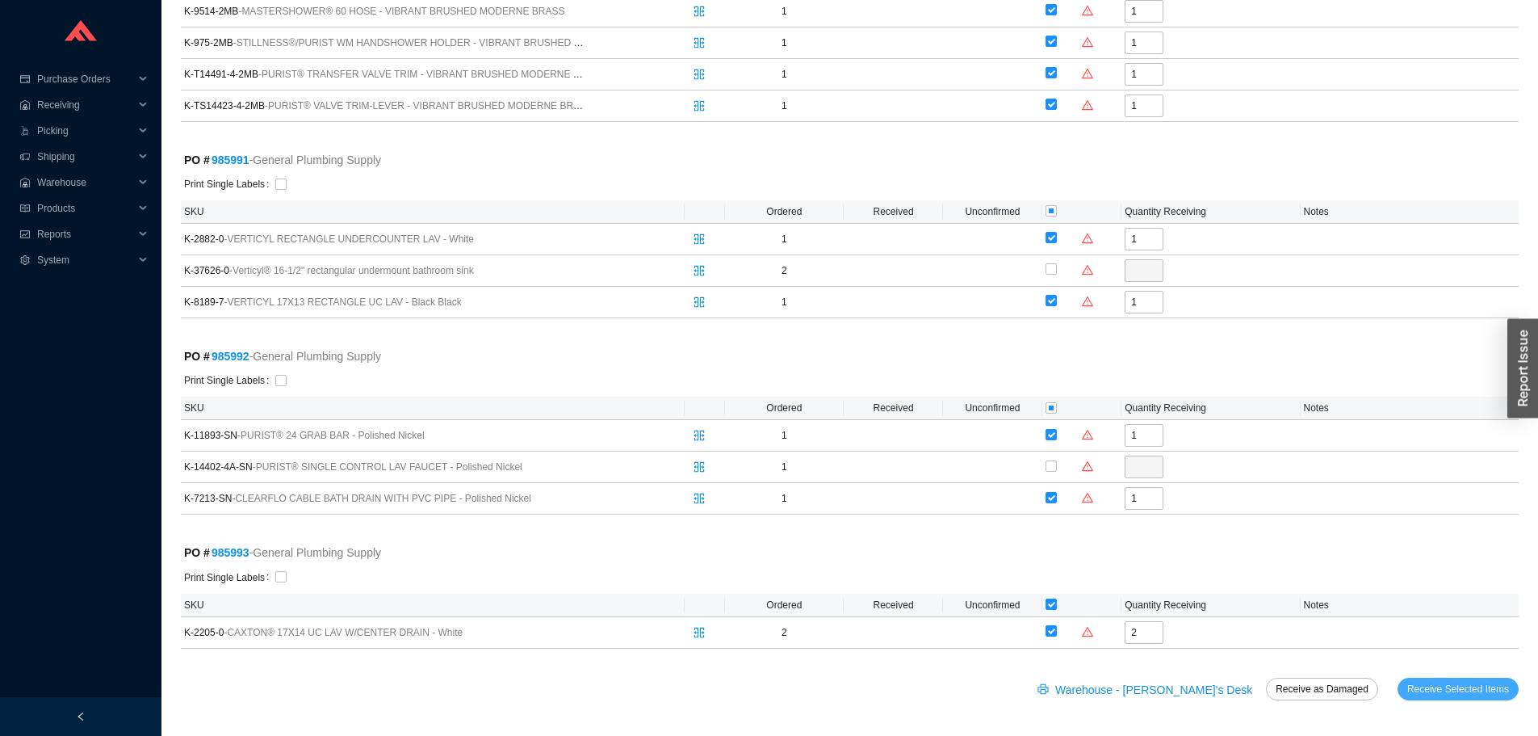
click at [1463, 685] on span "Receive Selected Items" at bounding box center [1459, 689] width 102 height 16
